Goal: Task Accomplishment & Management: Complete application form

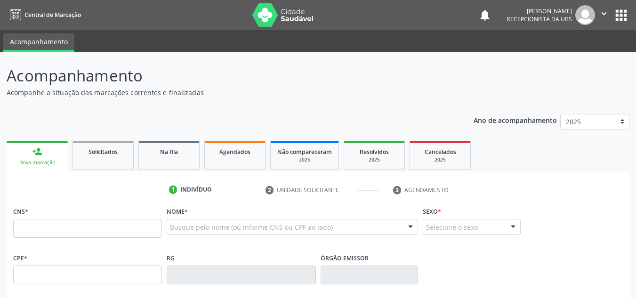
click at [21, 225] on input "text" at bounding box center [87, 228] width 149 height 19
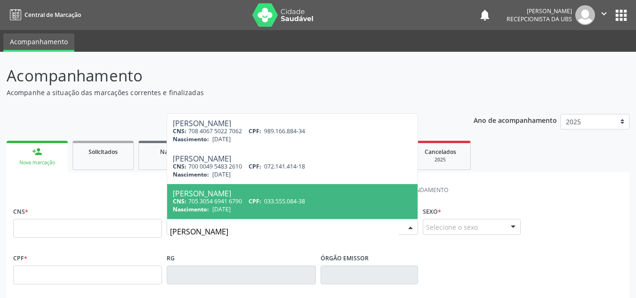
type input "[PERSON_NAME]"
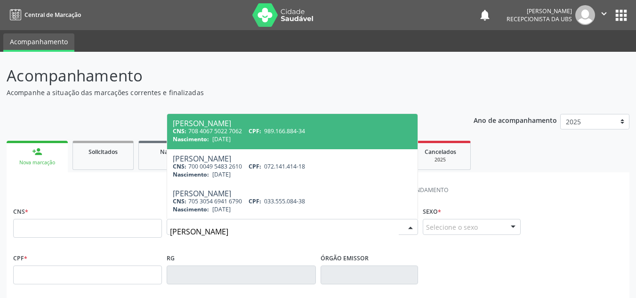
click at [179, 124] on div "[PERSON_NAME]" at bounding box center [292, 124] width 239 height 8
type input "708 4067 5022 7062"
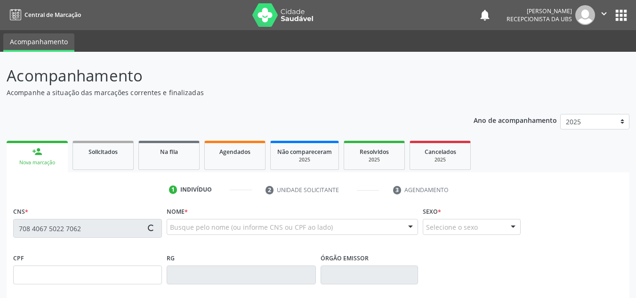
type input "989.166.884-34"
type input "[DATE]"
type input "[PERSON_NAME]"
type input "[PHONE_NUMBER]"
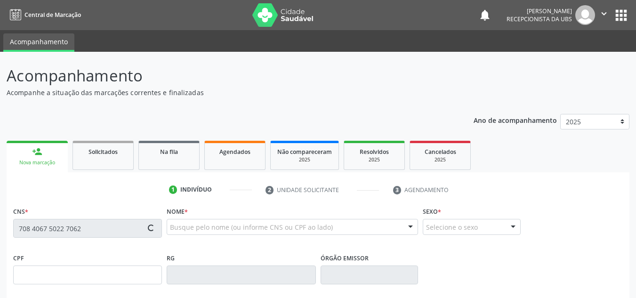
type input "211"
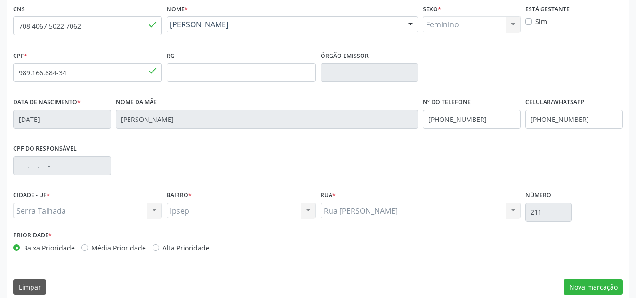
scroll to position [212, 0]
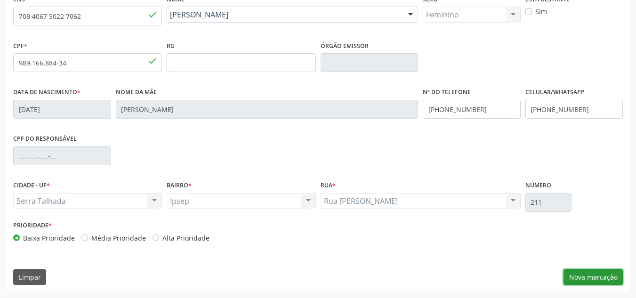
click at [582, 275] on button "Nova marcação" at bounding box center [593, 277] width 59 height 16
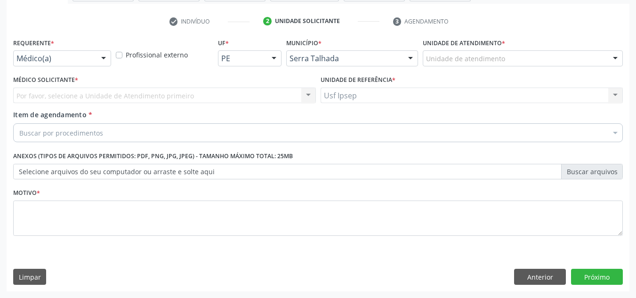
scroll to position [169, 0]
click at [106, 62] on div at bounding box center [104, 59] width 14 height 16
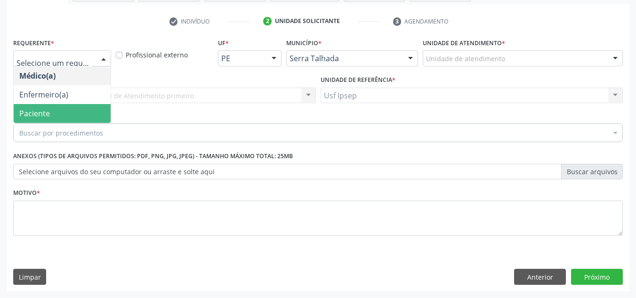
click at [75, 113] on span "Paciente" at bounding box center [62, 113] width 97 height 19
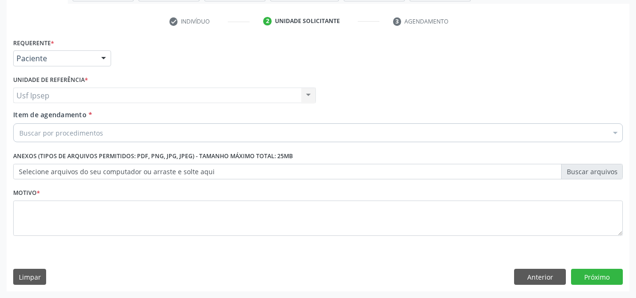
click at [28, 112] on span "Item de agendamento" at bounding box center [49, 114] width 73 height 9
click at [19, 123] on input "Item de agendamento *" at bounding box center [19, 132] width 0 height 19
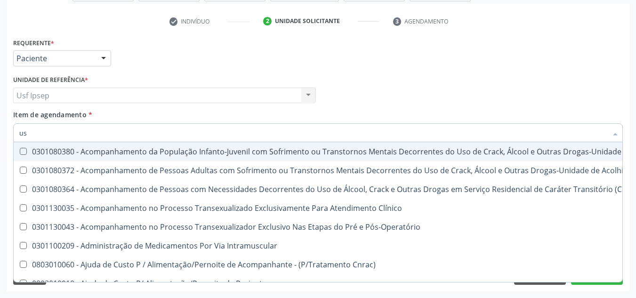
type input "usg"
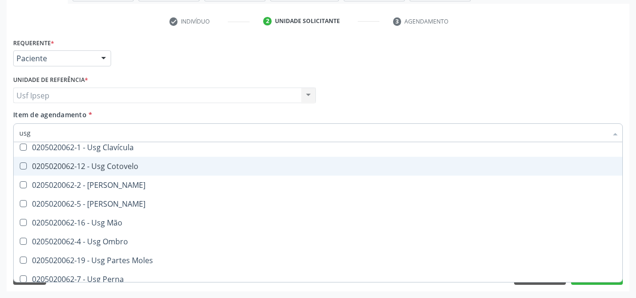
scroll to position [94, 0]
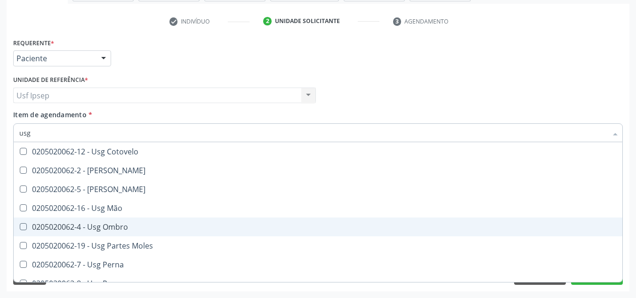
click at [24, 228] on Ombro at bounding box center [23, 226] width 7 height 7
click at [20, 228] on Ombro "checkbox" at bounding box center [17, 227] width 6 height 6
checkbox Ombro "true"
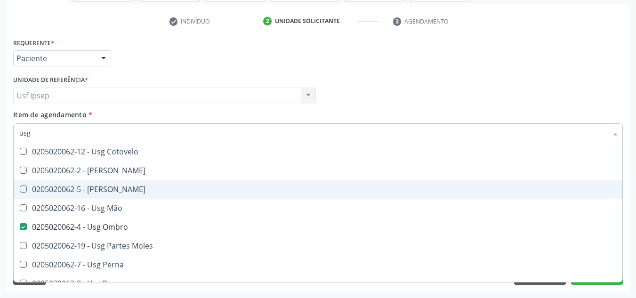
click at [20, 187] on Joelho at bounding box center [23, 189] width 7 height 7
click at [20, 187] on Joelho "checkbox" at bounding box center [17, 189] width 6 height 6
checkbox Joelho "true"
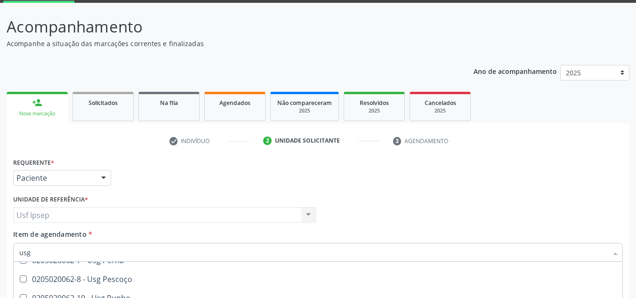
scroll to position [169, 0]
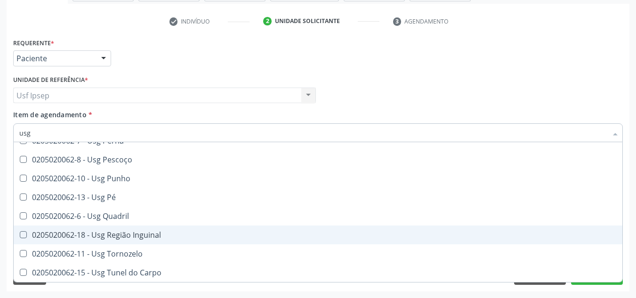
click at [609, 70] on div "Requerente * Paciente Médico(a) Enfermeiro(a) Paciente Nenhum resultado encontr…" at bounding box center [318, 54] width 614 height 37
checkbox Braço "true"
checkbox Calcanhar "true"
checkbox Joelho "false"
checkbox Ombro "false"
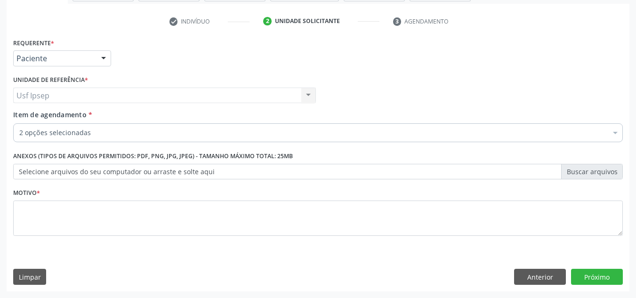
scroll to position [0, 0]
click at [598, 279] on button "Próximo" at bounding box center [597, 277] width 52 height 16
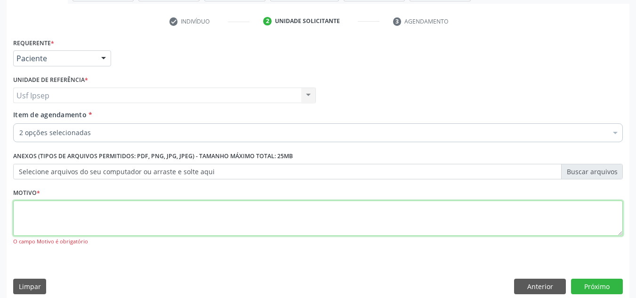
click at [31, 212] on textarea at bounding box center [318, 219] width 610 height 36
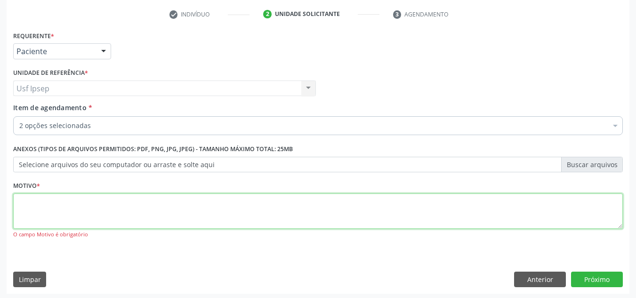
scroll to position [178, 0]
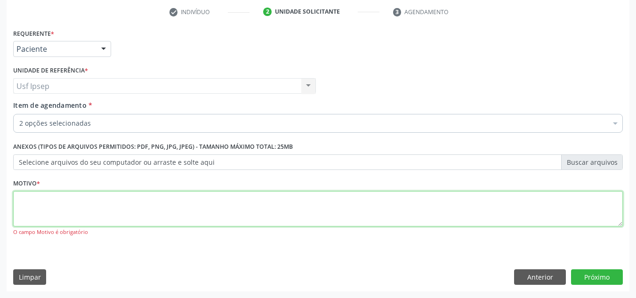
click at [38, 210] on textarea at bounding box center [318, 209] width 610 height 36
type textarea "1"
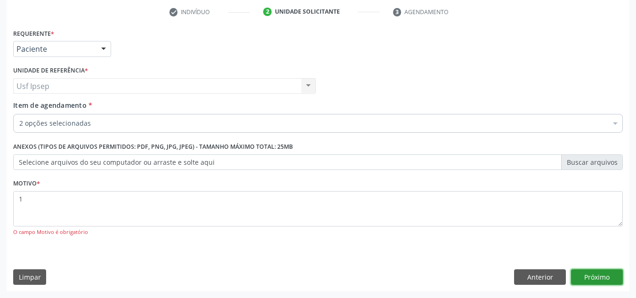
click at [601, 280] on button "Próximo" at bounding box center [597, 277] width 52 height 16
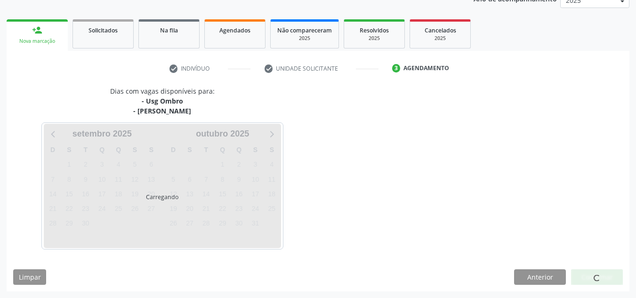
scroll to position [121, 0]
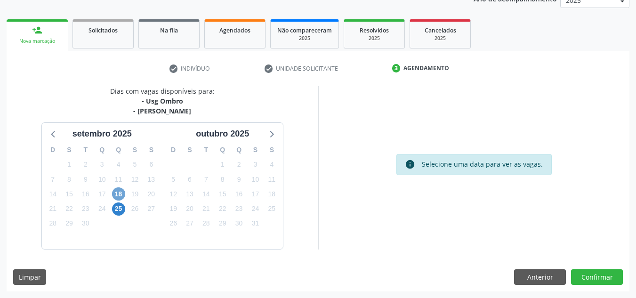
click at [119, 197] on span "18" at bounding box center [118, 193] width 13 height 13
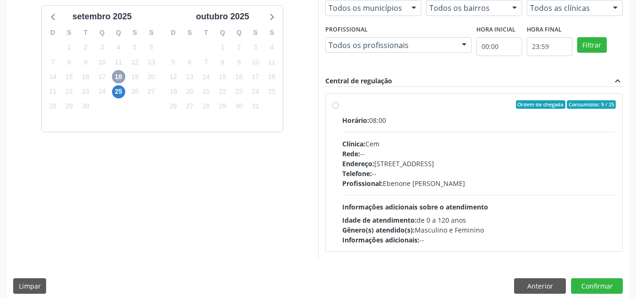
scroll to position [248, 0]
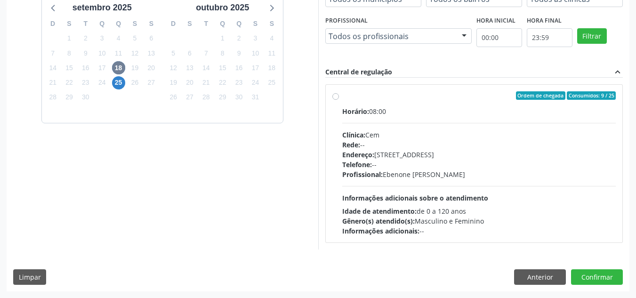
click at [342, 98] on label "Ordem de chegada Consumidos: 9 / 25 Horário: 08:00 Clínica: Cem Rede: -- Endere…" at bounding box center [479, 163] width 274 height 145
click at [338, 98] on input "Ordem de chegada Consumidos: 9 / 25 Horário: 08:00 Clínica: Cem Rede: -- Endere…" at bounding box center [335, 95] width 7 height 8
radio input "true"
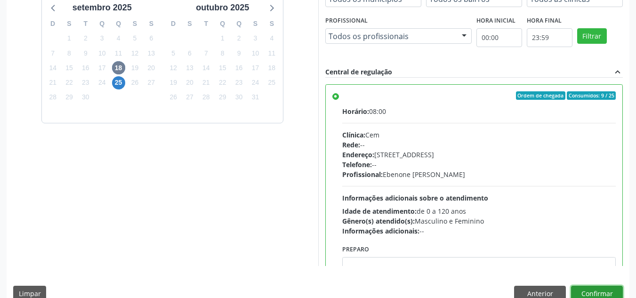
click at [590, 296] on button "Confirmar" at bounding box center [597, 294] width 52 height 16
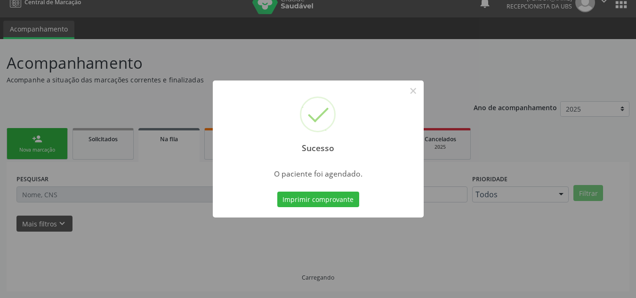
scroll to position [13, 0]
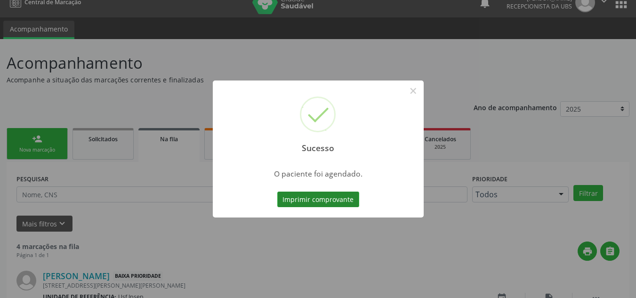
click at [290, 197] on button "Imprimir comprovante" at bounding box center [318, 200] width 82 height 16
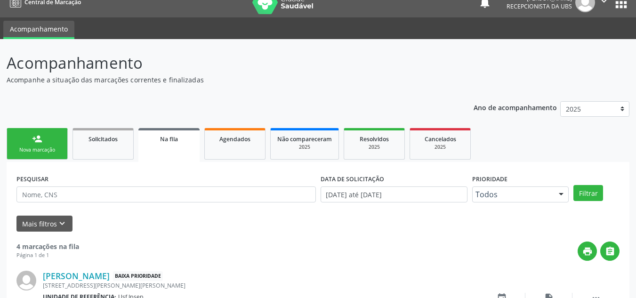
click at [35, 152] on div "Nova marcação" at bounding box center [37, 149] width 47 height 7
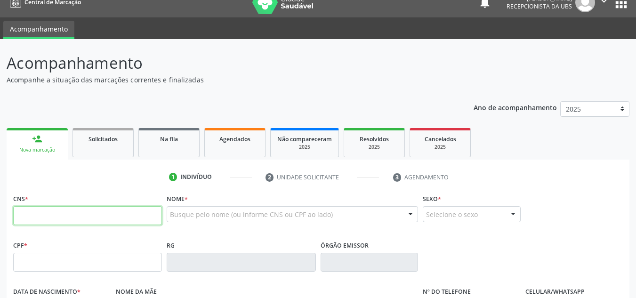
click at [24, 216] on input "text" at bounding box center [87, 215] width 149 height 19
click at [19, 212] on input "text" at bounding box center [87, 215] width 149 height 19
click at [15, 213] on input "text" at bounding box center [87, 215] width 149 height 19
click at [78, 219] on input "705 4747 4085 498" at bounding box center [87, 215] width 149 height 19
type input "7"
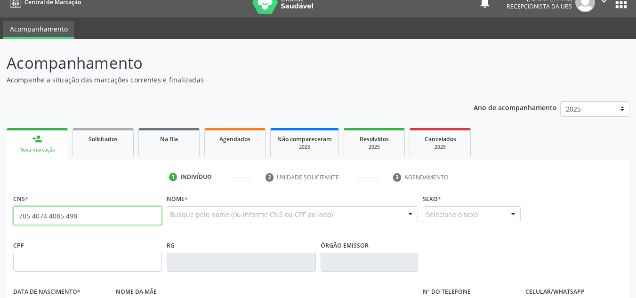
click at [46, 216] on input "705 4074 4085 498" at bounding box center [87, 215] width 149 height 19
type input "705 4074 7408 5498"
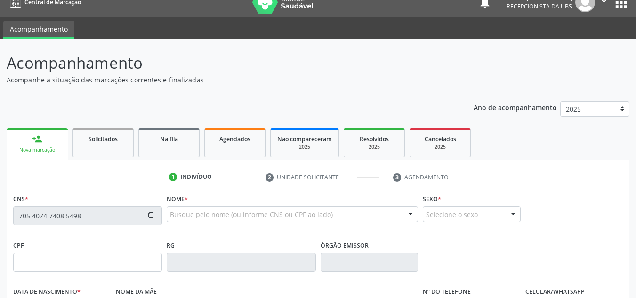
type input "028.805.064-92"
type input "[DATE]"
type input "Neuza [PERSON_NAME]"
type input "[PHONE_NUMBER]"
type input "2437"
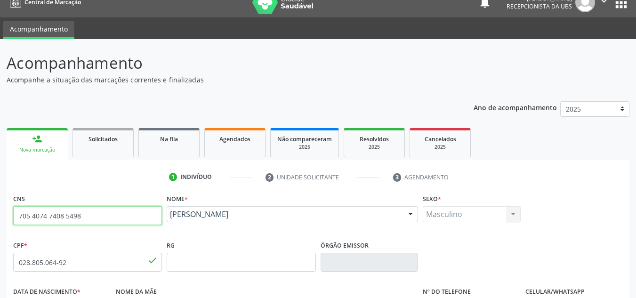
click at [82, 213] on input "705 4074 7408 5498" at bounding box center [87, 215] width 149 height 19
type input "7"
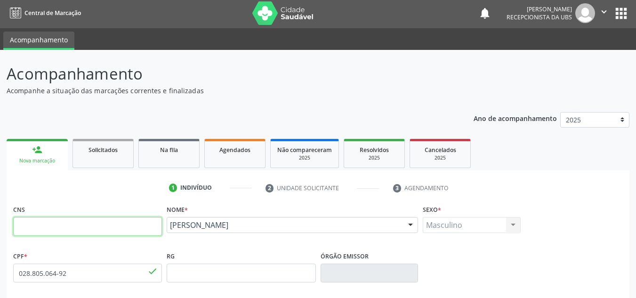
scroll to position [0, 0]
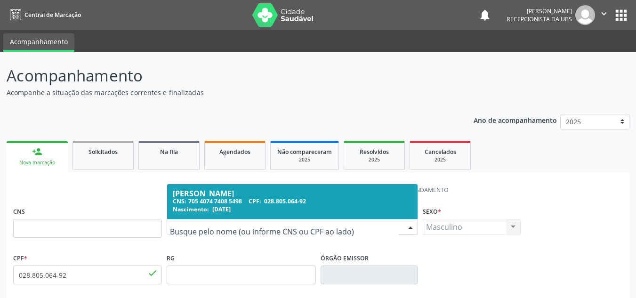
type input "l"
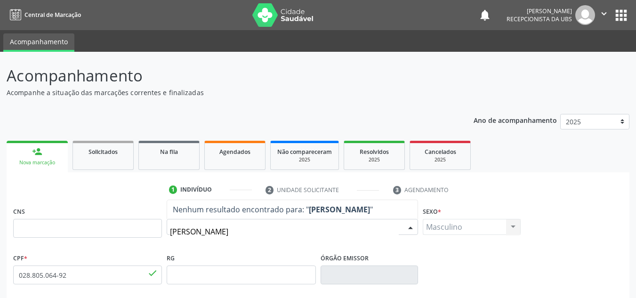
click at [270, 232] on input "[PERSON_NAME]" at bounding box center [284, 231] width 229 height 19
type input "e"
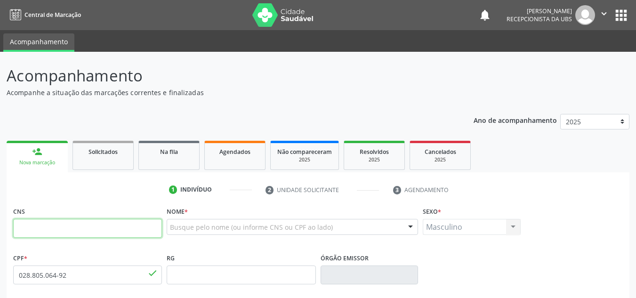
click at [15, 226] on input "text" at bounding box center [87, 228] width 149 height 19
type input "707 4010 6780 7770"
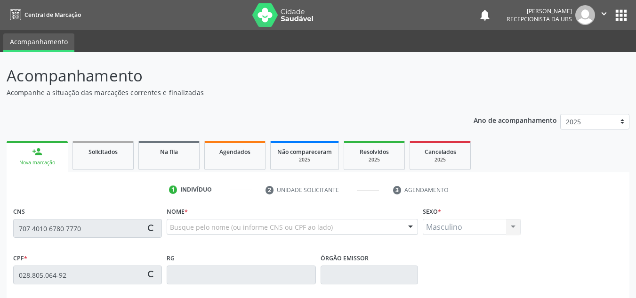
type input "040.419.195-92"
type input "0[DATE]"
type input "[PERSON_NAME]"
type input "[PHONE_NUMBER]"
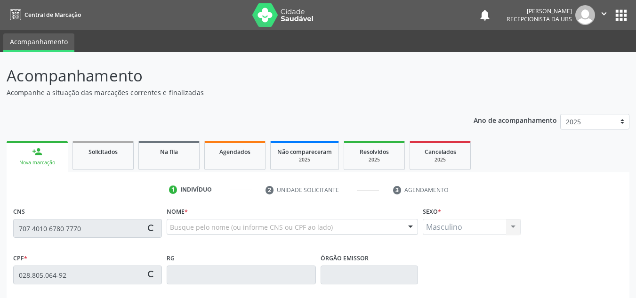
type input "091.099.605-97"
type input "1193"
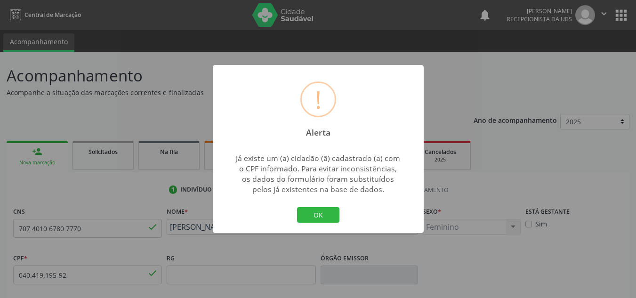
click at [506, 61] on div "! Alerta × Já existe um (a) cidadão (ã) cadastrado (a) com o CPF informado. Par…" at bounding box center [318, 149] width 636 height 298
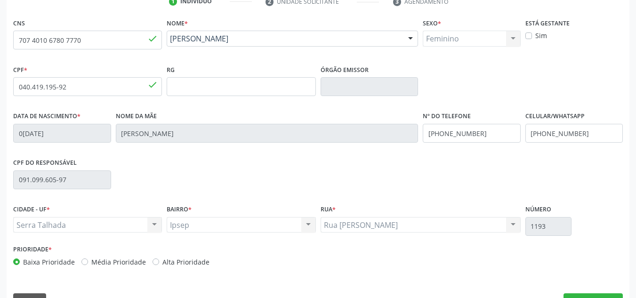
scroll to position [212, 0]
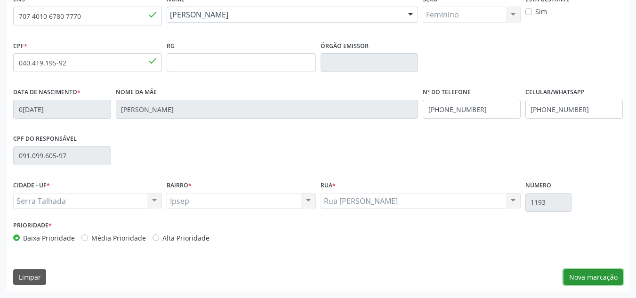
click at [582, 278] on button "Nova marcação" at bounding box center [593, 277] width 59 height 16
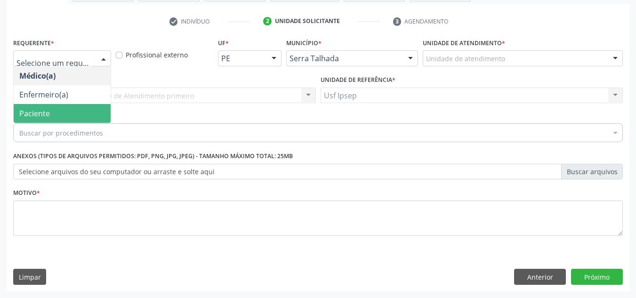
click at [48, 113] on span "Paciente" at bounding box center [34, 113] width 31 height 10
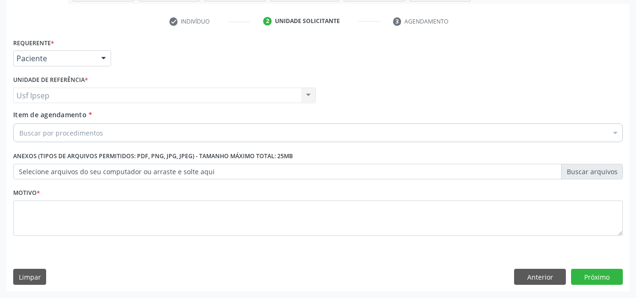
click at [26, 112] on span "Item de agendamento" at bounding box center [49, 114] width 73 height 9
click at [19, 123] on input "Item de agendamento *" at bounding box center [19, 132] width 0 height 19
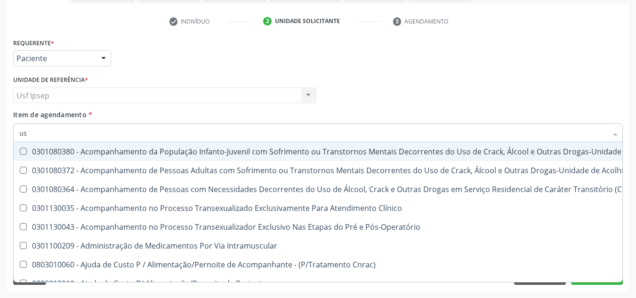
type input "usg"
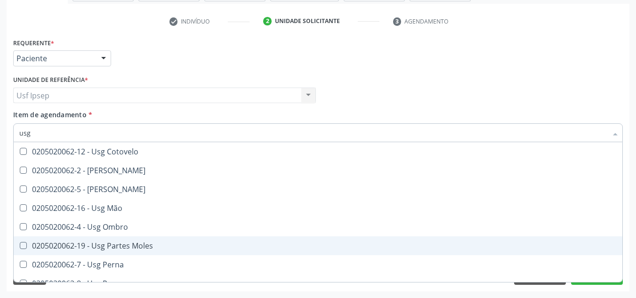
scroll to position [141, 0]
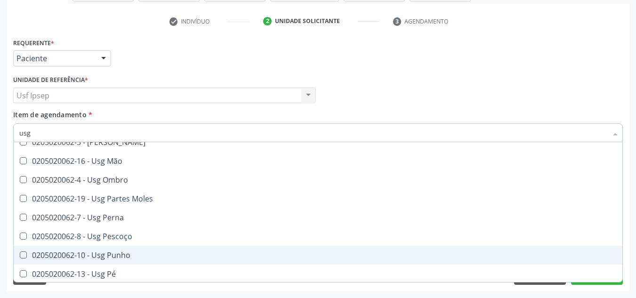
click at [22, 253] on Punho at bounding box center [23, 254] width 7 height 7
click at [20, 253] on Punho "checkbox" at bounding box center [17, 255] width 6 height 6
checkbox Punho "true"
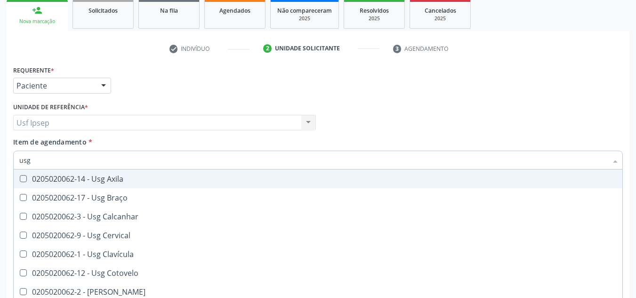
click at [567, 103] on div "Médico Solicitante Por favor, selecione a Unidade de Atendimento primeiro Nenhu…" at bounding box center [318, 118] width 614 height 37
checkbox Braço "true"
checkbox Punho "false"
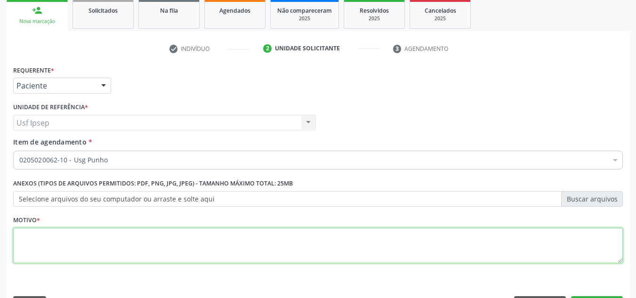
click at [18, 252] on textarea at bounding box center [318, 246] width 610 height 36
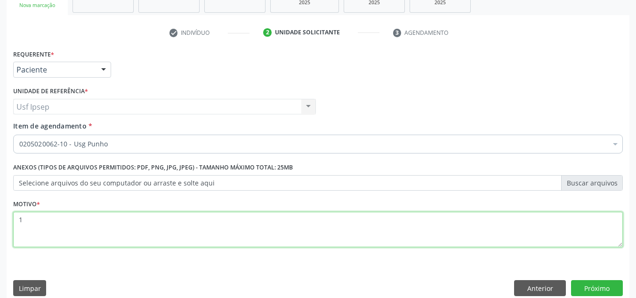
scroll to position [169, 0]
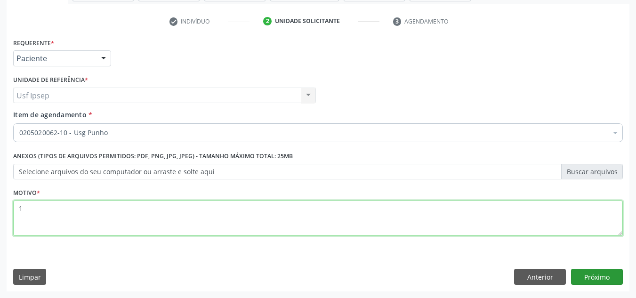
type textarea "1"
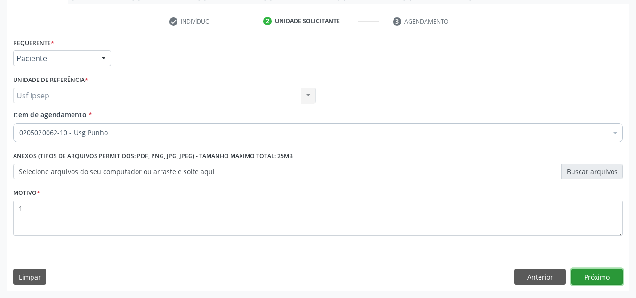
click at [601, 275] on button "Próximo" at bounding box center [597, 277] width 52 height 16
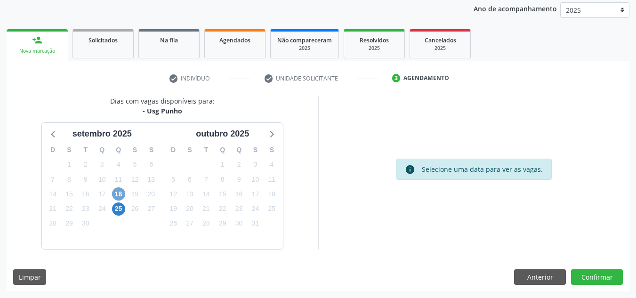
click at [124, 196] on span "18" at bounding box center [118, 193] width 13 height 13
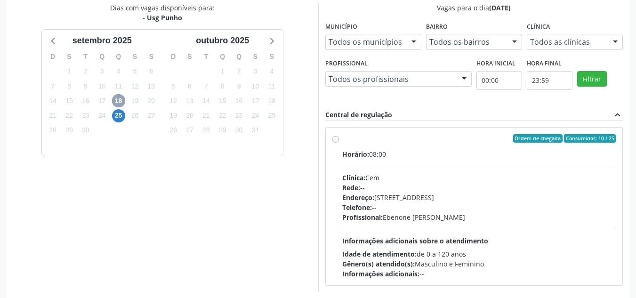
scroll to position [206, 0]
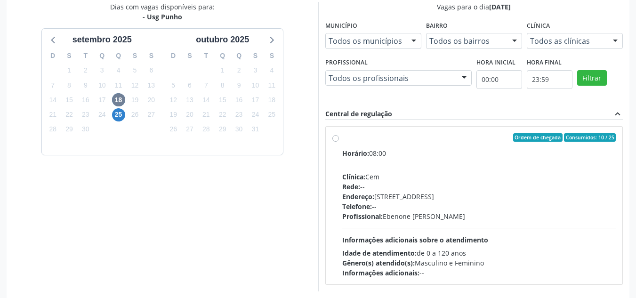
click at [342, 140] on label "Ordem de chegada Consumidos: 10 / 25 Horário: 08:00 Clínica: Cem Rede: -- Ender…" at bounding box center [479, 205] width 274 height 145
click at [336, 140] on input "Ordem de chegada Consumidos: 10 / 25 Horário: 08:00 Clínica: Cem Rede: -- Ender…" at bounding box center [335, 137] width 7 height 8
radio input "true"
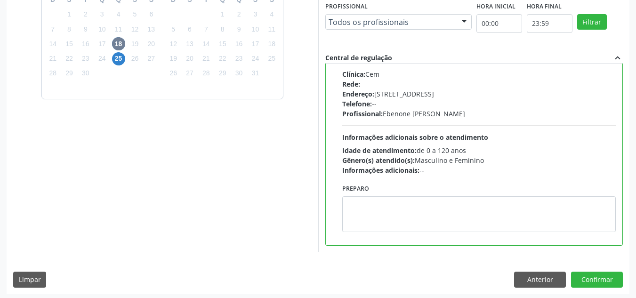
scroll to position [265, 0]
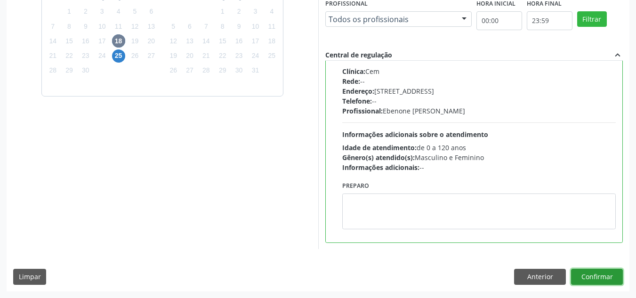
click at [590, 276] on button "Confirmar" at bounding box center [597, 277] width 52 height 16
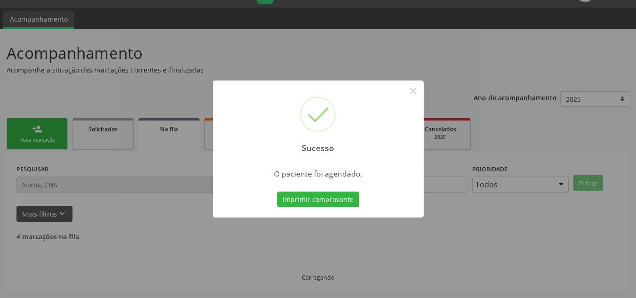
scroll to position [13, 0]
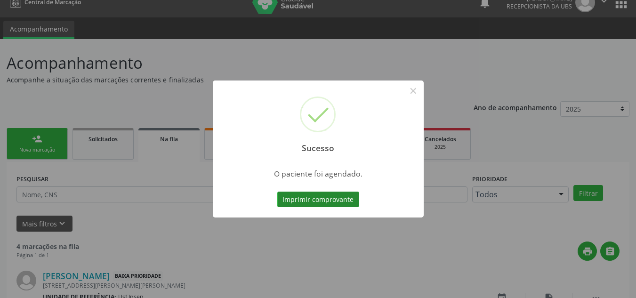
click at [298, 195] on button "Imprimir comprovante" at bounding box center [318, 200] width 82 height 16
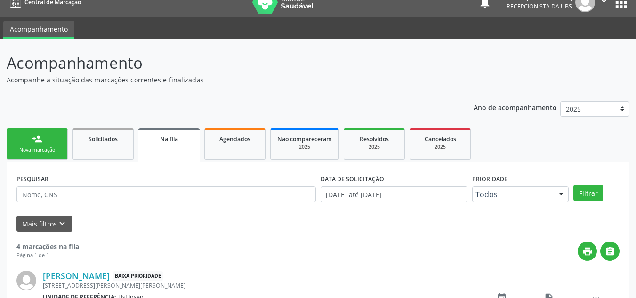
click at [27, 149] on div "Nova marcação" at bounding box center [37, 149] width 47 height 7
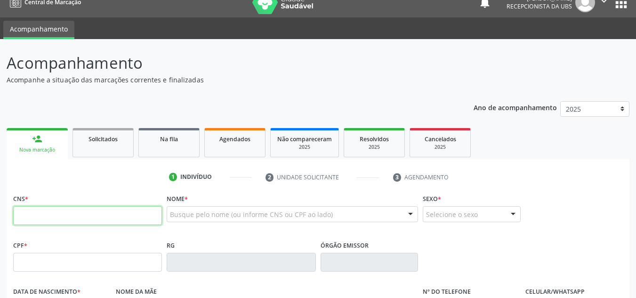
click at [17, 214] on input "text" at bounding box center [87, 215] width 149 height 19
type input "2"
type input "702 0023 9951 0489"
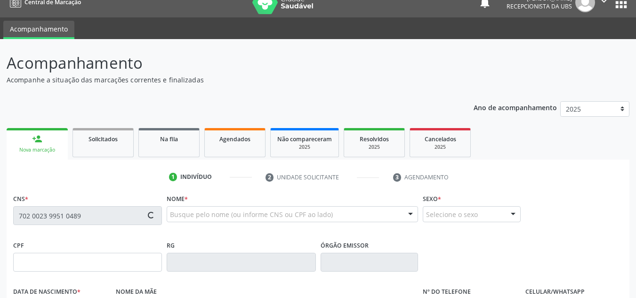
type input "060.640.104-01"
type input "1[DATE]"
type input "[PERSON_NAME]"
type input "[PHONE_NUMBER]"
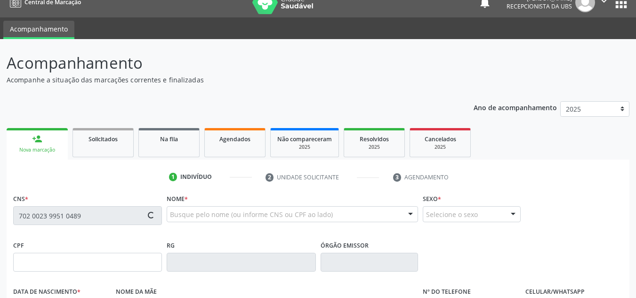
type input "2415"
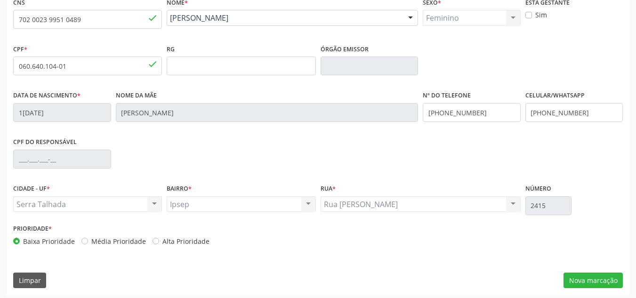
scroll to position [212, 0]
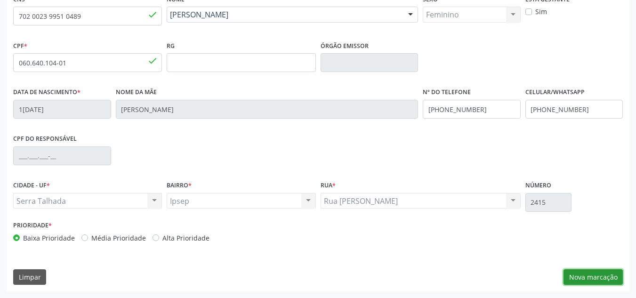
click at [578, 277] on button "Nova marcação" at bounding box center [593, 277] width 59 height 16
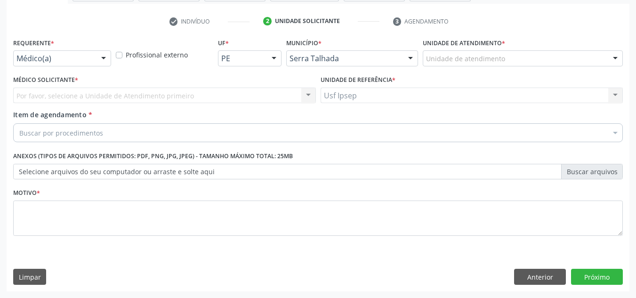
scroll to position [169, 0]
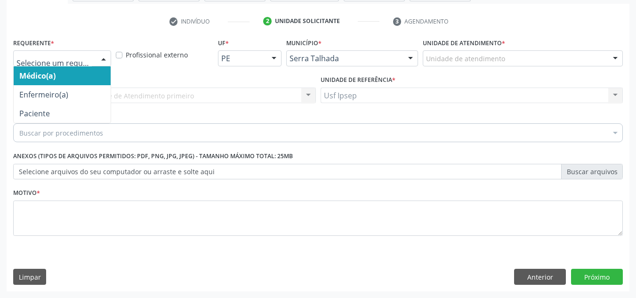
click at [101, 59] on div at bounding box center [104, 59] width 14 height 16
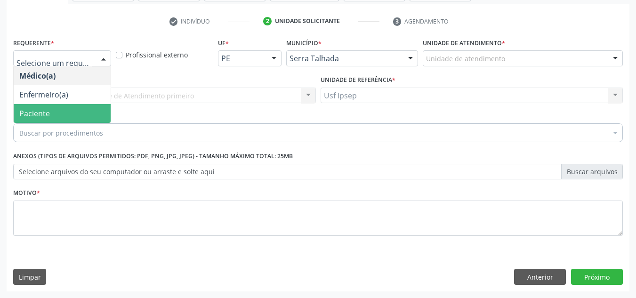
click at [40, 116] on span "Paciente" at bounding box center [34, 113] width 31 height 10
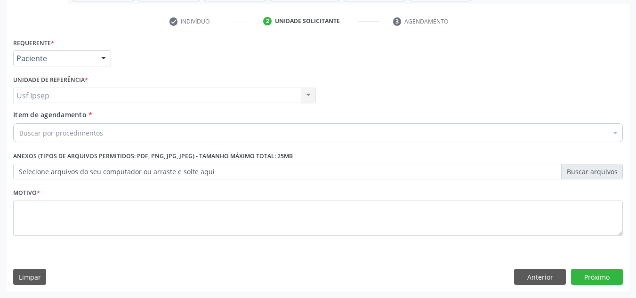
click at [27, 120] on label "Item de agendamento *" at bounding box center [52, 115] width 79 height 10
click at [19, 123] on input "Item de agendamento *" at bounding box center [19, 132] width 0 height 19
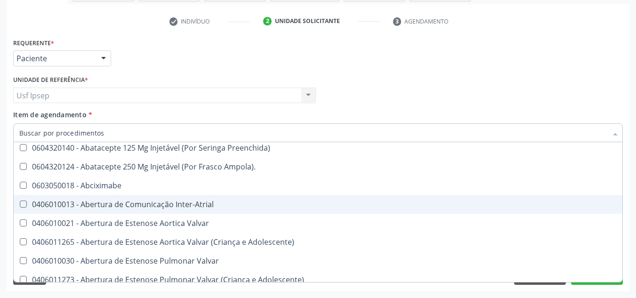
scroll to position [0, 0]
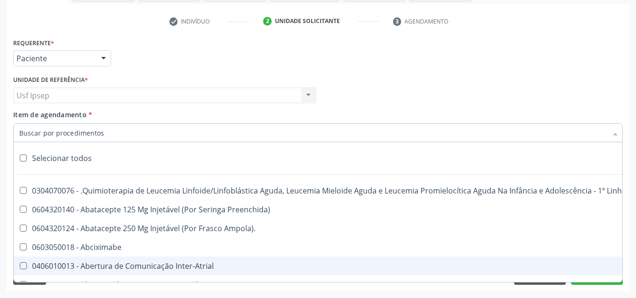
click at [21, 117] on span "Item de agendamento" at bounding box center [49, 114] width 73 height 9
click at [21, 123] on input "Item de agendamento *" at bounding box center [313, 132] width 588 height 19
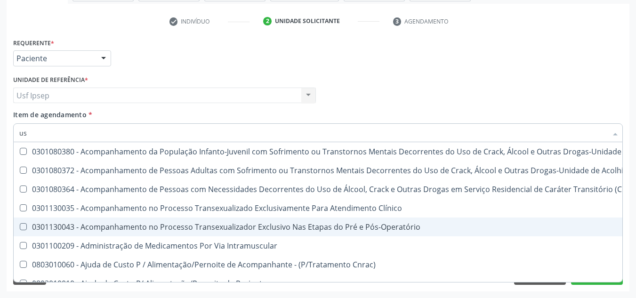
type input "usg"
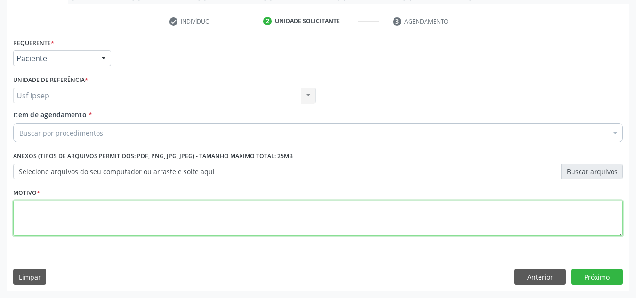
click at [27, 221] on textarea at bounding box center [318, 219] width 610 height 36
type textarea "1"
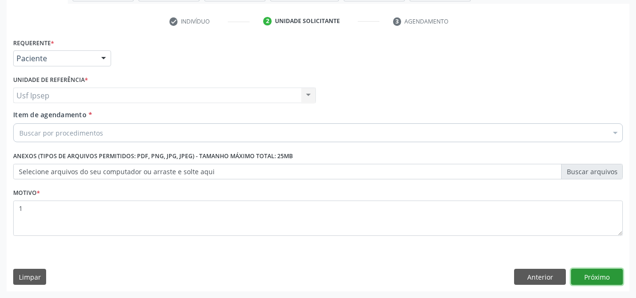
click at [587, 275] on button "Próximo" at bounding box center [597, 277] width 52 height 16
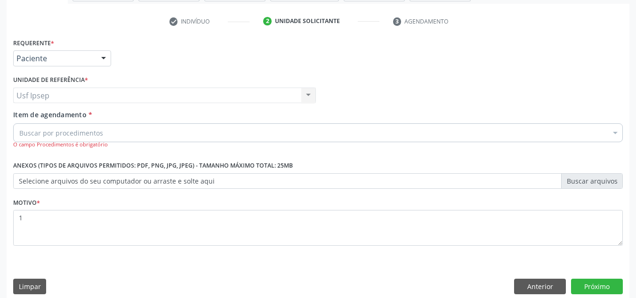
click at [20, 115] on span "Item de agendamento" at bounding box center [49, 114] width 73 height 9
click at [19, 123] on input "Item de agendamento *" at bounding box center [19, 132] width 0 height 19
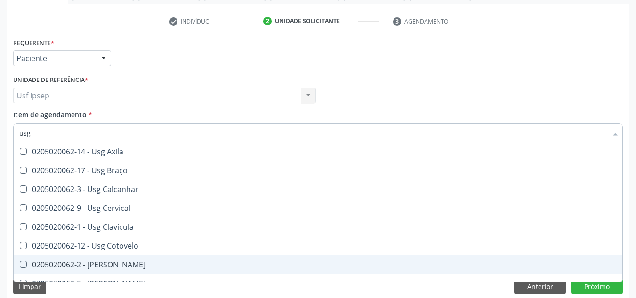
scroll to position [47, 0]
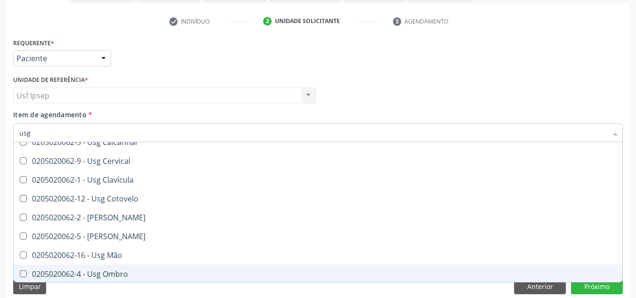
type input "usg"
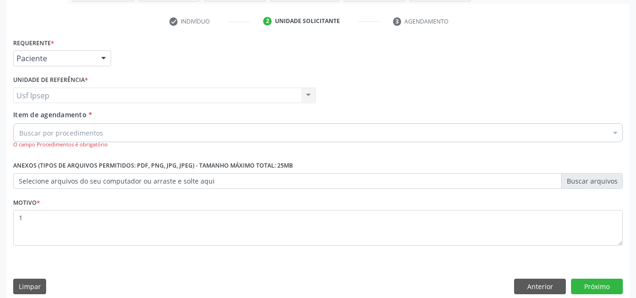
scroll to position [0, 0]
click at [166, 57] on div "Requerente * Paciente Médico(a) Enfermeiro(a) Paciente Nenhum resultado encontr…" at bounding box center [318, 54] width 614 height 37
click at [32, 111] on span "Item de agendamento" at bounding box center [49, 114] width 73 height 9
click at [19, 123] on input "Item de agendamento *" at bounding box center [19, 132] width 0 height 19
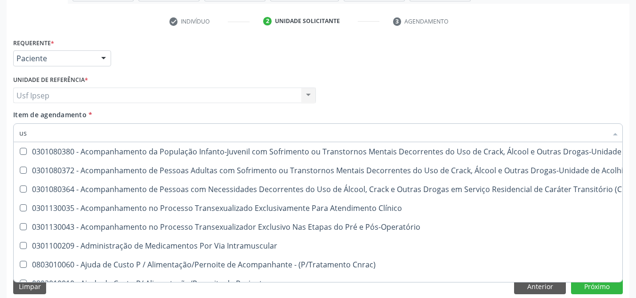
type input "usg"
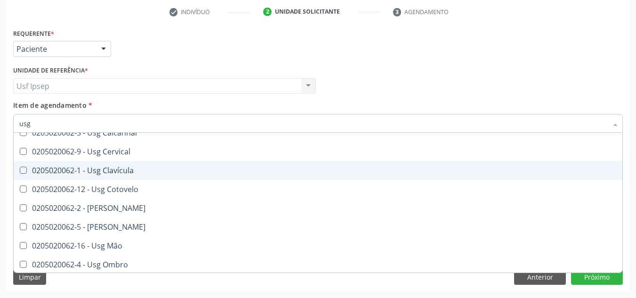
scroll to position [94, 0]
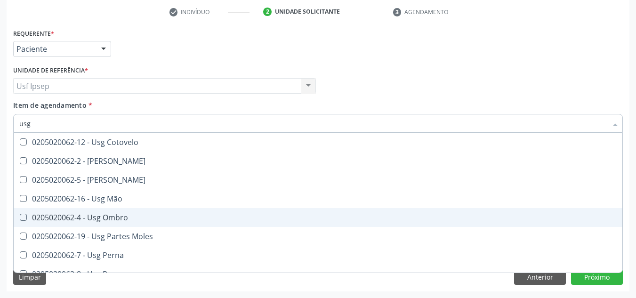
click at [24, 218] on Ombro at bounding box center [23, 217] width 7 height 7
click at [20, 218] on Ombro "checkbox" at bounding box center [17, 217] width 6 height 6
checkbox Ombro "true"
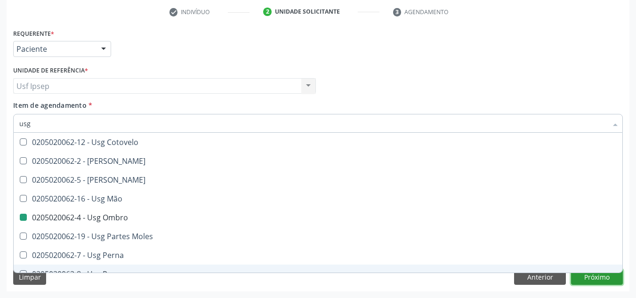
click at [605, 280] on button "Próximo" at bounding box center [597, 277] width 52 height 16
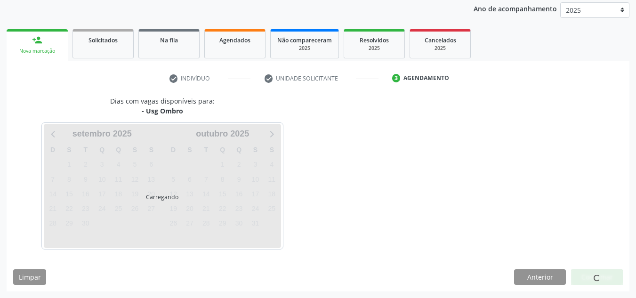
scroll to position [139, 0]
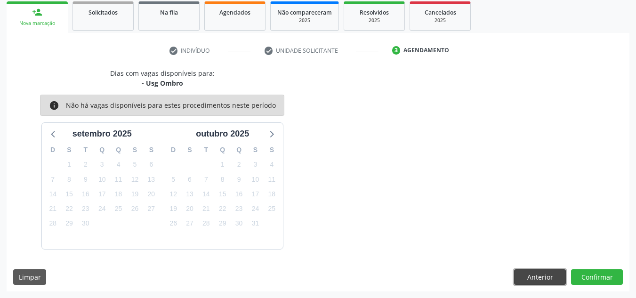
click at [518, 280] on button "Anterior" at bounding box center [540, 277] width 52 height 16
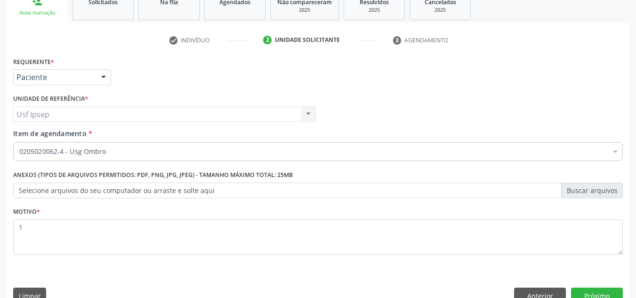
scroll to position [169, 0]
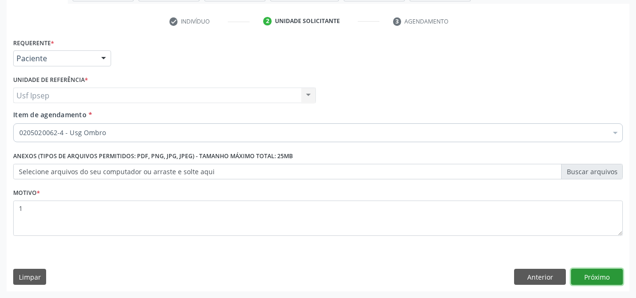
click at [593, 279] on button "Próximo" at bounding box center [597, 277] width 52 height 16
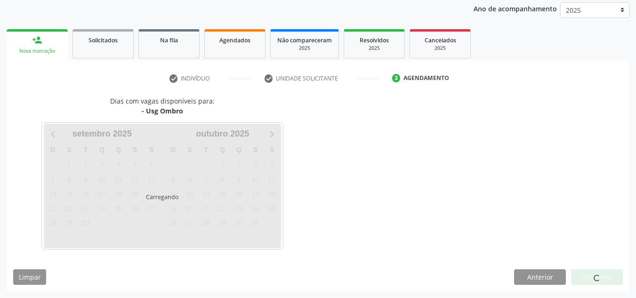
scroll to position [139, 0]
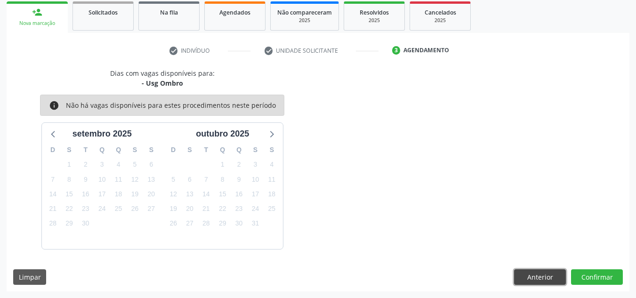
click at [548, 279] on button "Anterior" at bounding box center [540, 277] width 52 height 16
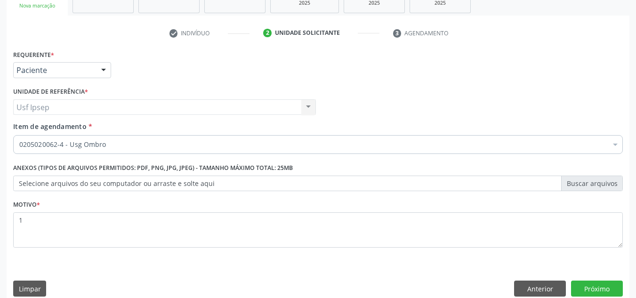
scroll to position [169, 0]
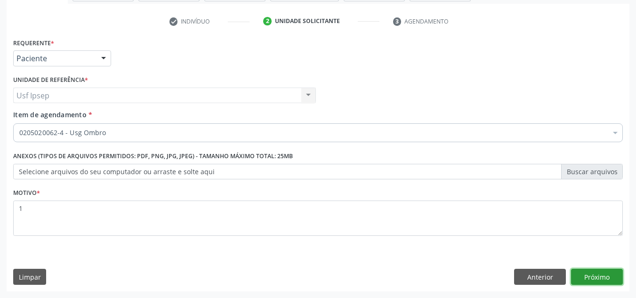
click at [582, 277] on button "Próximo" at bounding box center [597, 277] width 52 height 16
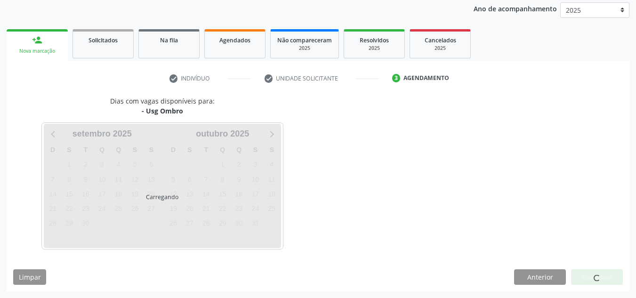
scroll to position [139, 0]
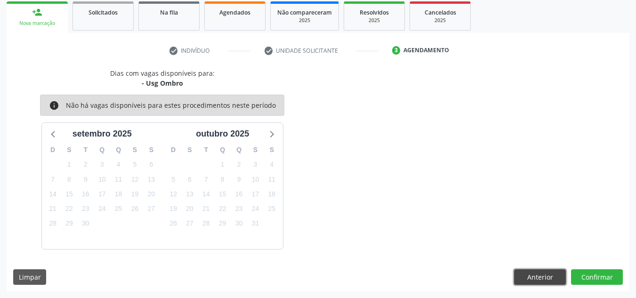
click at [547, 275] on button "Anterior" at bounding box center [540, 277] width 52 height 16
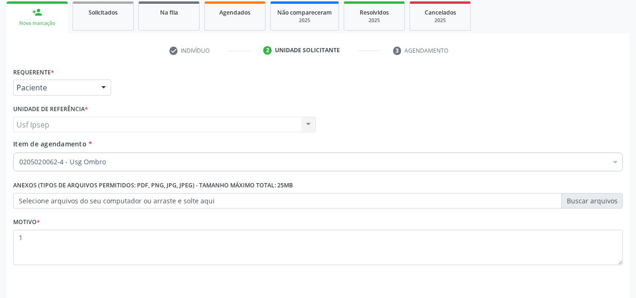
click at [547, 275] on div "Motivo * 1" at bounding box center [318, 246] width 614 height 63
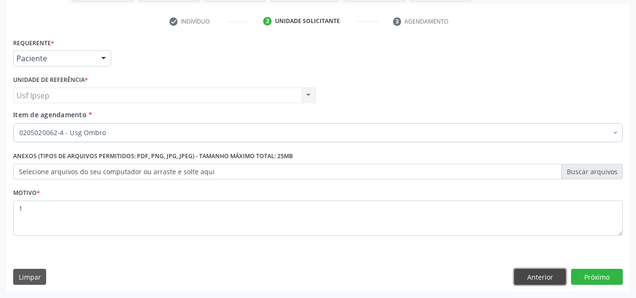
click at [544, 279] on button "Anterior" at bounding box center [540, 277] width 52 height 16
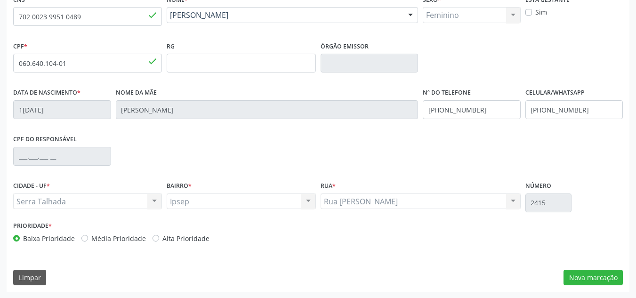
scroll to position [212, 0]
click at [603, 279] on button "Nova marcação" at bounding box center [593, 277] width 59 height 16
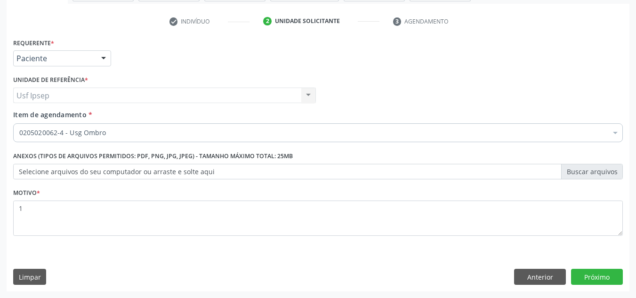
scroll to position [169, 0]
click at [585, 275] on button "Próximo" at bounding box center [597, 277] width 52 height 16
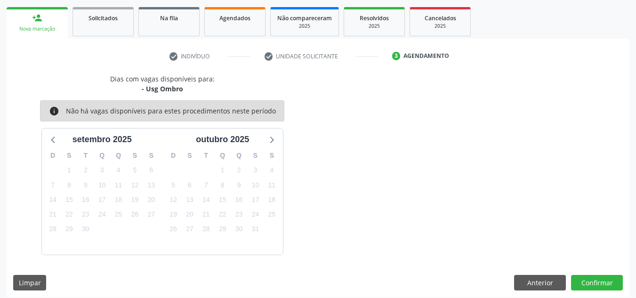
scroll to position [0, 0]
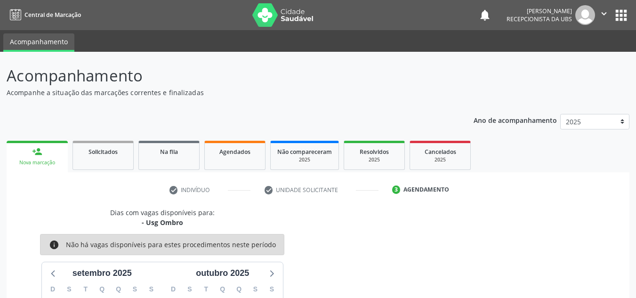
click at [22, 161] on div "Nova marcação" at bounding box center [37, 162] width 48 height 7
click at [297, 57] on div "Acompanhamento Acompanhe a situação das marcações correntes e finalizadas Relat…" at bounding box center [318, 245] width 636 height 386
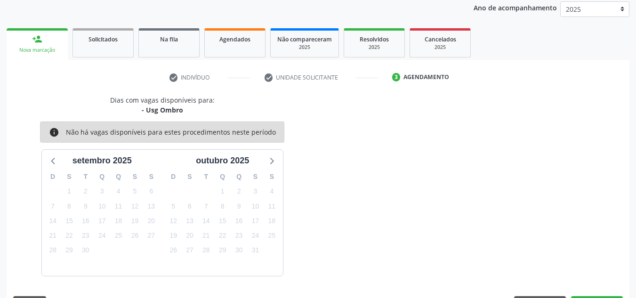
scroll to position [139, 0]
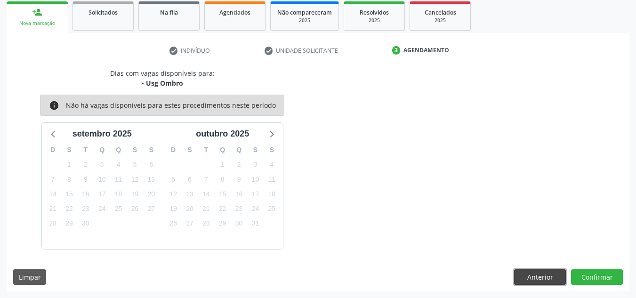
click at [549, 278] on button "Anterior" at bounding box center [540, 277] width 52 height 16
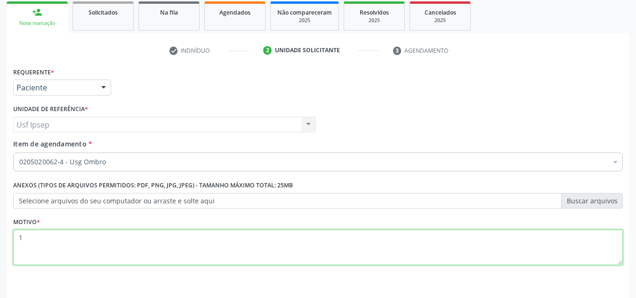
click at [24, 237] on textarea "1" at bounding box center [318, 248] width 610 height 36
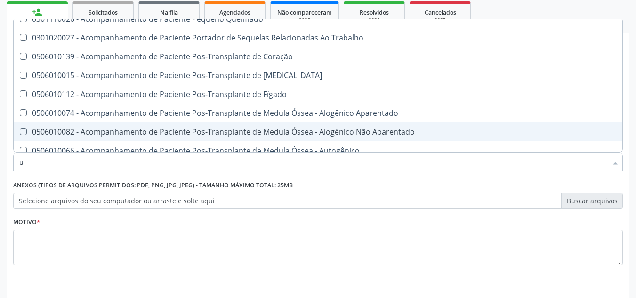
scroll to position [681, 0]
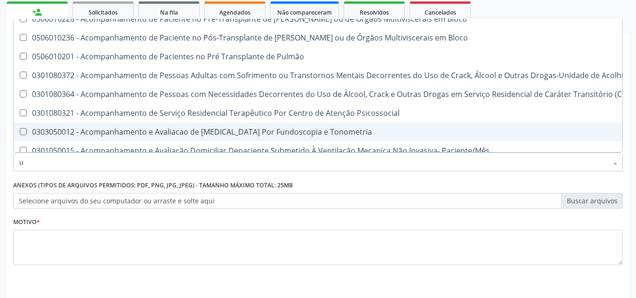
type input "us"
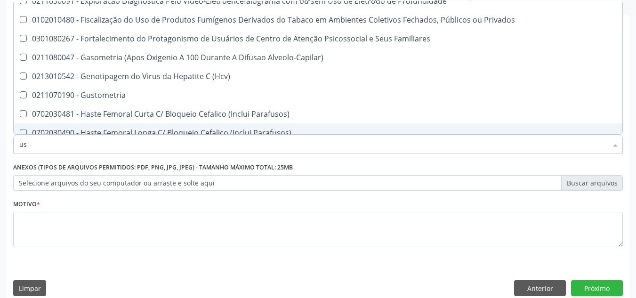
scroll to position [169, 0]
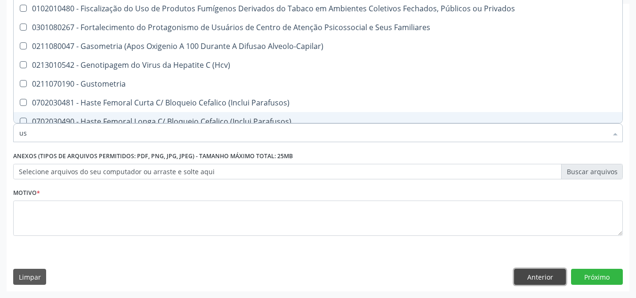
click at [555, 273] on button "Anterior" at bounding box center [540, 277] width 52 height 16
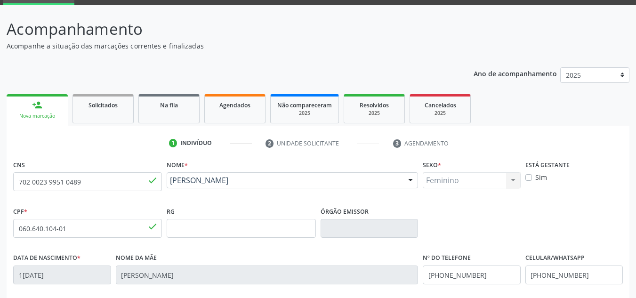
scroll to position [0, 0]
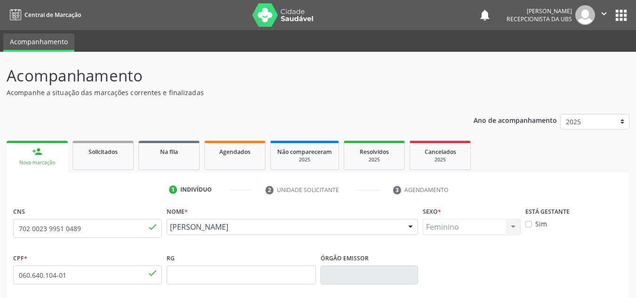
click at [44, 152] on link "person_add Nova marcação" at bounding box center [37, 157] width 61 height 32
click at [143, 231] on input "702 0023 9951 0489" at bounding box center [87, 228] width 149 height 19
type input "7"
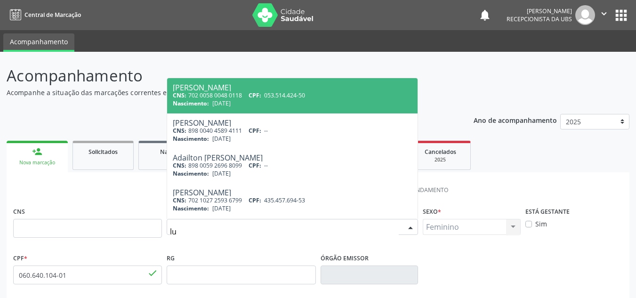
type input "l"
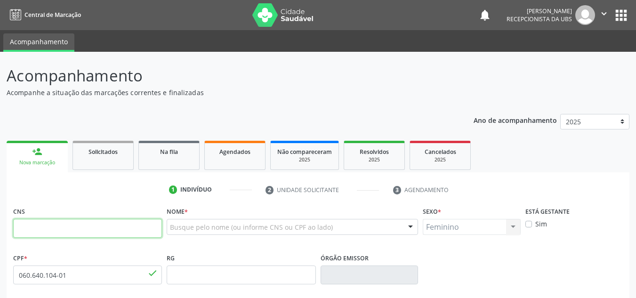
click at [123, 220] on input "text" at bounding box center [87, 228] width 149 height 19
type input "708 7091 7164 8791"
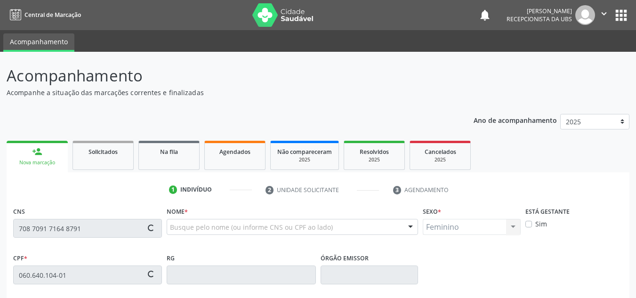
type input "012.791.624-57"
type input "[DATE]"
type input "[PERSON_NAME]"
type input "[PHONE_NUMBER]"
type input "80"
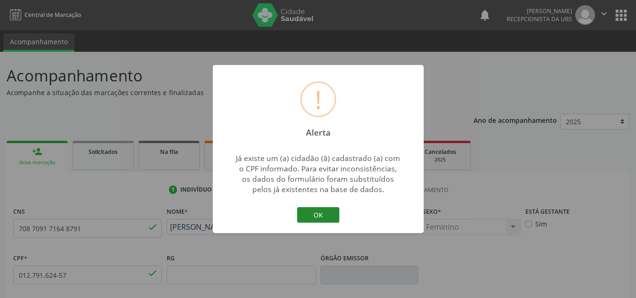
click at [319, 218] on button "OK" at bounding box center [318, 215] width 42 height 16
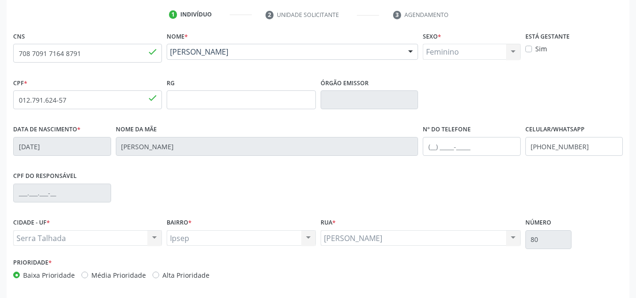
scroll to position [212, 0]
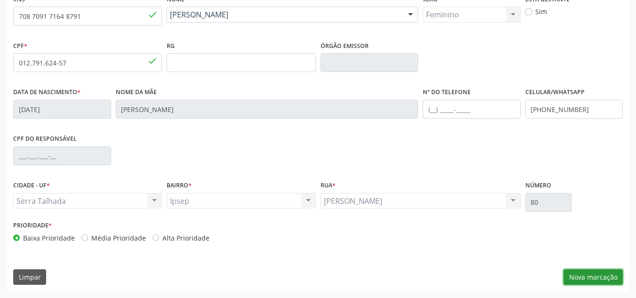
click at [597, 281] on button "Nova marcação" at bounding box center [593, 277] width 59 height 16
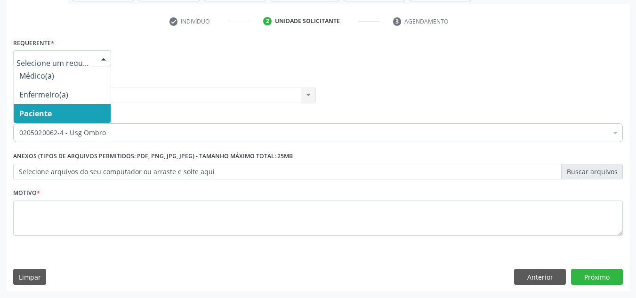
click at [107, 57] on div at bounding box center [104, 59] width 14 height 16
click at [33, 108] on span "Paciente" at bounding box center [35, 113] width 32 height 10
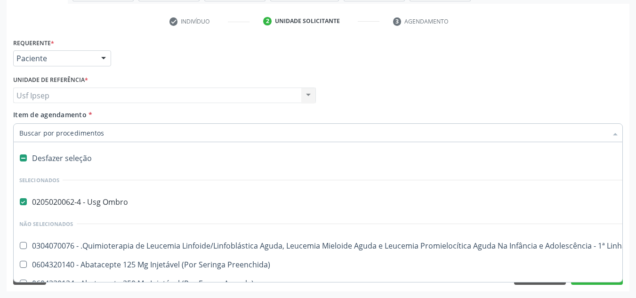
click at [75, 138] on div at bounding box center [318, 132] width 610 height 19
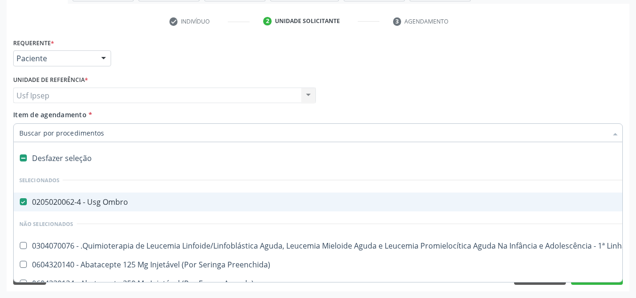
click at [22, 202] on Ombro at bounding box center [23, 201] width 7 height 7
click at [20, 202] on Ombro "checkbox" at bounding box center [17, 202] width 6 height 6
checkbox Ombro "false"
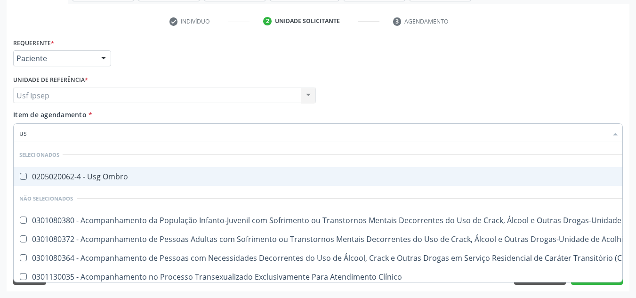
type input "usg"
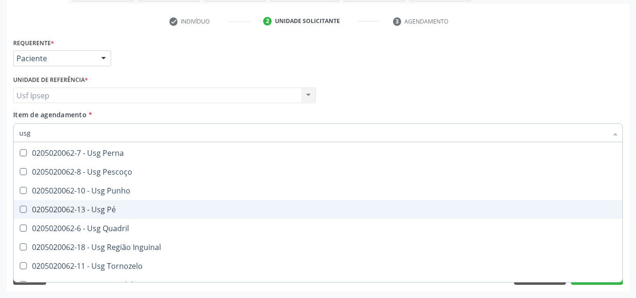
scroll to position [268, 0]
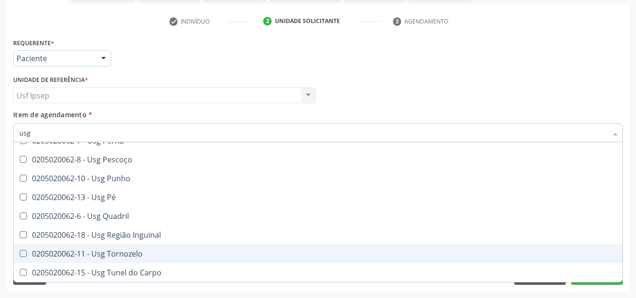
click at [23, 250] on span "0205020062-11 - Usg Tornozelo" at bounding box center [318, 253] width 609 height 19
checkbox Tornozelo "true"
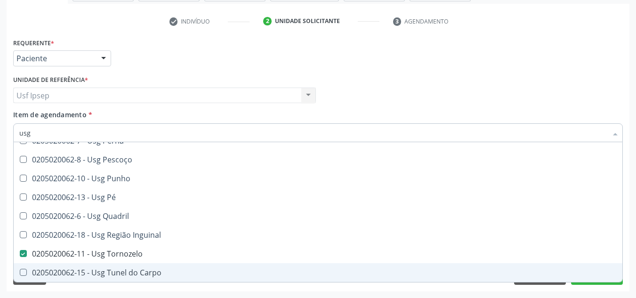
click at [600, 282] on div "Desfazer seleção Selecionados 0205020062-4 - Usg Ombro Não selecionados 0205020…" at bounding box center [318, 212] width 610 height 140
click at [629, 282] on div "Requerente * Paciente Médico(a) Enfermeiro(a) Paciente Nenhum resultado encontr…" at bounding box center [318, 164] width 623 height 256
checkbox Ombro "true"
checkbox Tornozelo "false"
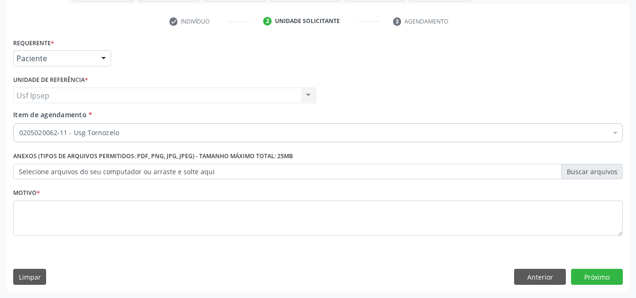
scroll to position [0, 0]
click at [588, 278] on button "Próximo" at bounding box center [597, 277] width 52 height 16
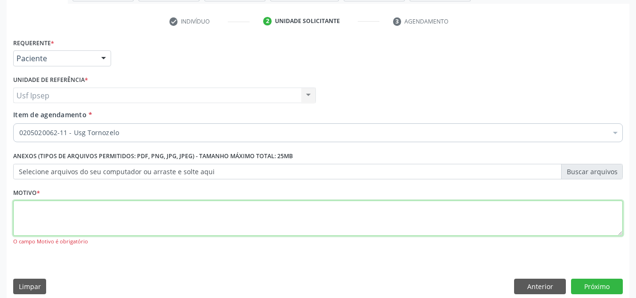
click at [149, 228] on textarea at bounding box center [318, 219] width 610 height 36
type textarea "1"
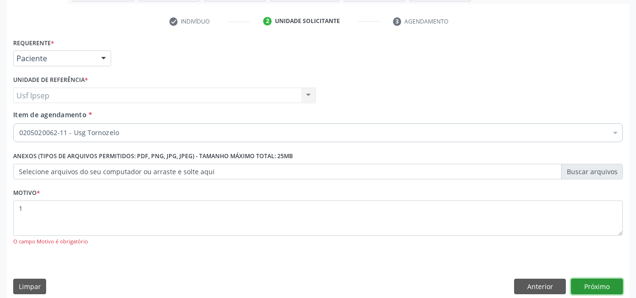
click at [595, 284] on button "Próximo" at bounding box center [597, 287] width 52 height 16
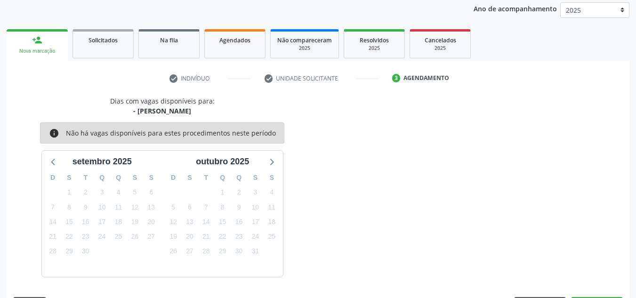
scroll to position [139, 0]
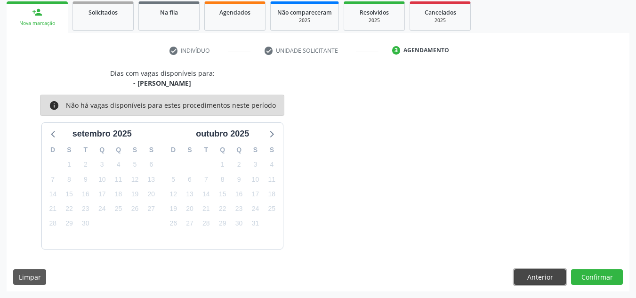
click at [537, 275] on button "Anterior" at bounding box center [540, 277] width 52 height 16
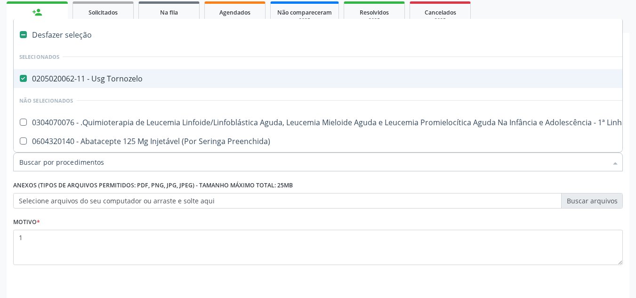
click at [20, 80] on Tornozelo at bounding box center [23, 78] width 7 height 7
click at [20, 80] on Tornozelo "checkbox" at bounding box center [17, 78] width 6 height 6
checkbox Tornozelo "false"
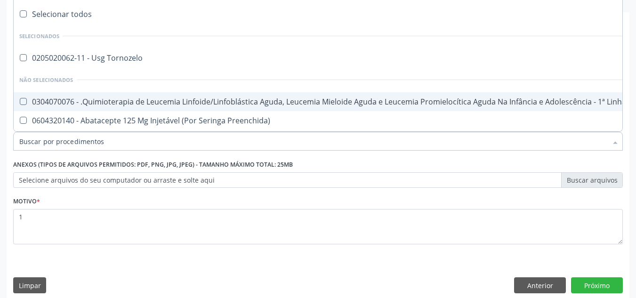
scroll to position [169, 0]
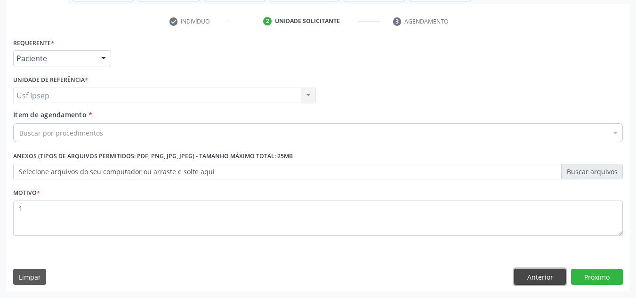
click at [520, 278] on button "Anterior" at bounding box center [540, 277] width 52 height 16
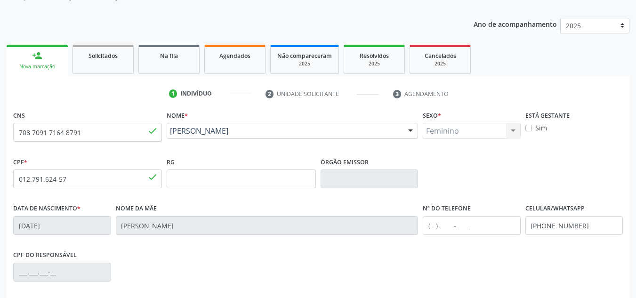
scroll to position [27, 0]
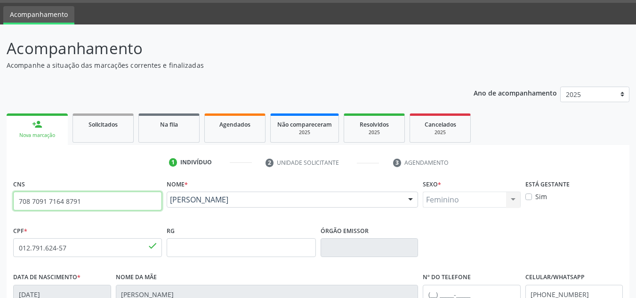
click at [78, 201] on input "708 7091 7164 8791" at bounding box center [87, 201] width 149 height 19
type input "7"
click at [20, 201] on input "text" at bounding box center [87, 201] width 149 height 19
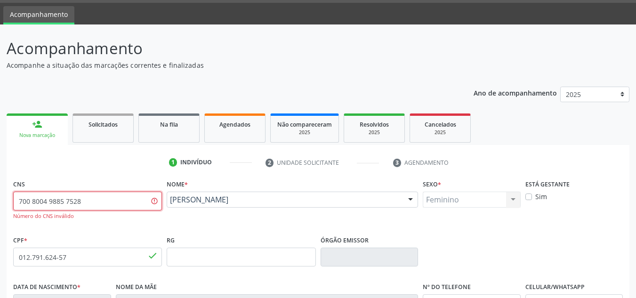
click at [90, 205] on input "700 8004 9885 7528" at bounding box center [87, 201] width 149 height 19
type input "7"
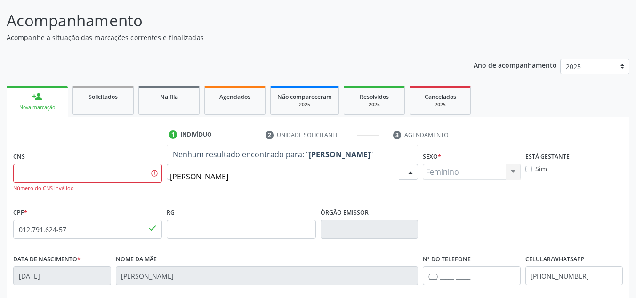
scroll to position [94, 0]
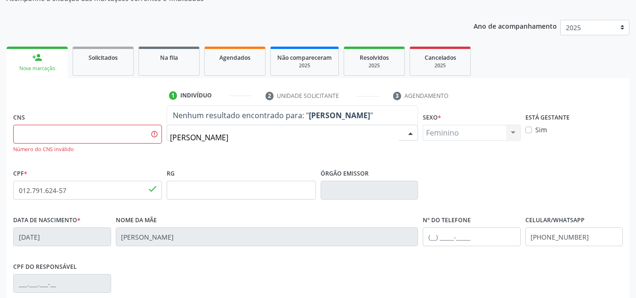
click at [255, 134] on input "[PERSON_NAME]" at bounding box center [284, 137] width 229 height 19
click at [249, 137] on input "[PERSON_NAME]" at bounding box center [284, 137] width 229 height 19
type input "a"
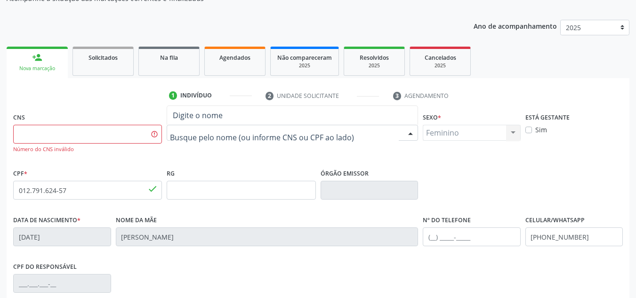
click at [186, 112] on span "Digite o nome" at bounding box center [198, 115] width 50 height 10
click at [186, 117] on span "Digite o nome" at bounding box center [198, 115] width 50 height 10
click at [178, 137] on input "text" at bounding box center [284, 137] width 229 height 19
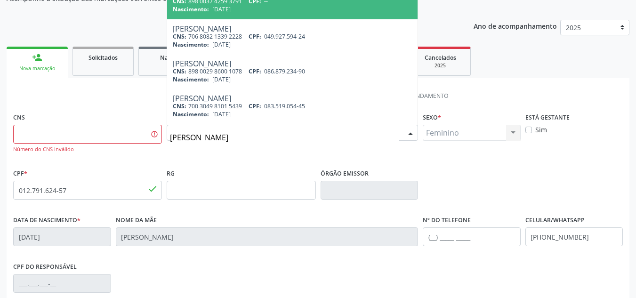
type input "[PERSON_NAME]"
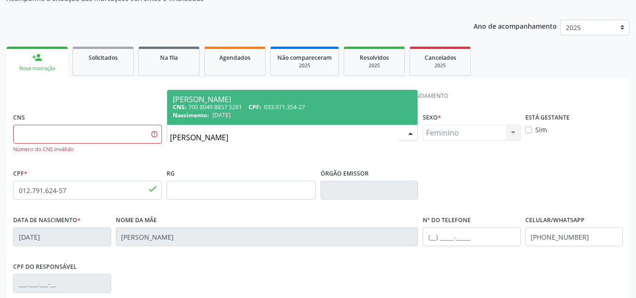
click at [196, 96] on div "[PERSON_NAME]" at bounding box center [292, 100] width 239 height 8
type input "700 8049 8857 5281"
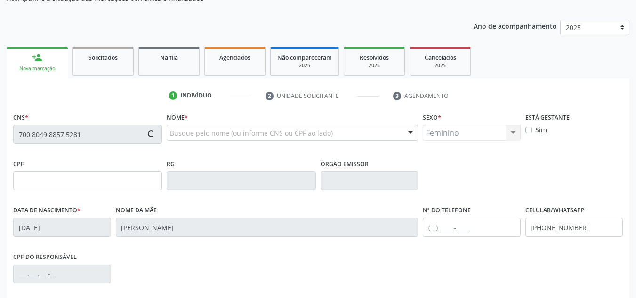
type input "033.971.354-27"
type input "[DATE]"
type input "[PERSON_NAME]"
type input "[PHONE_NUMBER]"
type input "6"
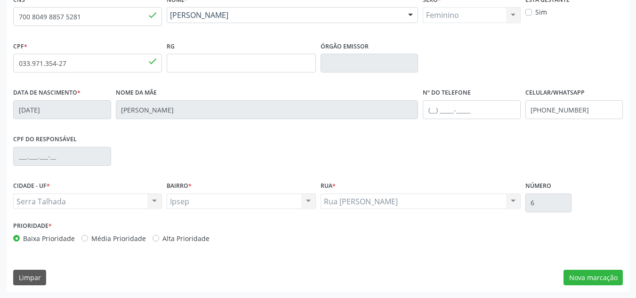
scroll to position [212, 0]
click at [586, 277] on button "Nova marcação" at bounding box center [593, 277] width 59 height 16
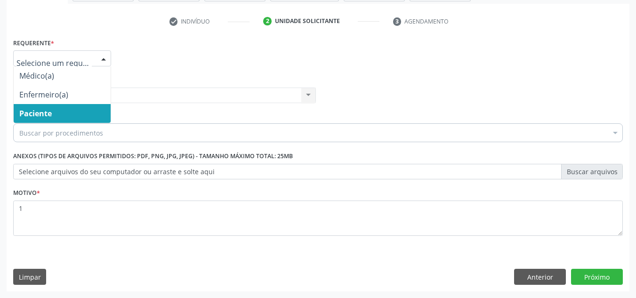
click at [104, 55] on div at bounding box center [104, 59] width 14 height 16
click at [36, 115] on span "Paciente" at bounding box center [35, 113] width 32 height 10
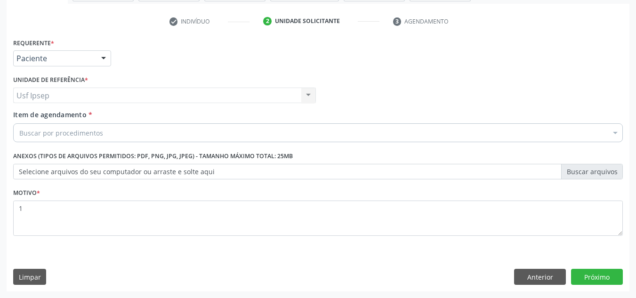
click at [16, 113] on span "Item de agendamento" at bounding box center [49, 114] width 73 height 9
click at [19, 123] on input "Item de agendamento *" at bounding box center [19, 132] width 0 height 19
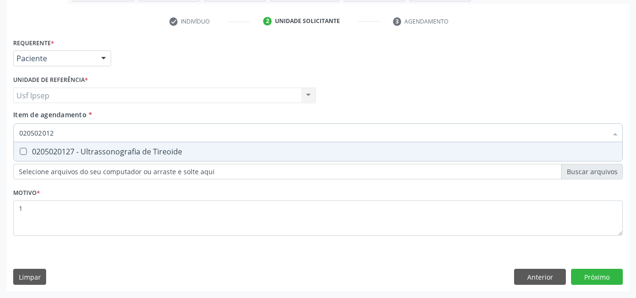
type input "0205020127"
click at [22, 157] on span "0205020127 - Ultrassonografia de Tireoide" at bounding box center [318, 151] width 609 height 19
checkbox Tireoide "true"
click at [590, 275] on div "Requerente * Paciente Médico(a) Enfermeiro(a) Paciente Nenhum resultado encontr…" at bounding box center [318, 164] width 623 height 256
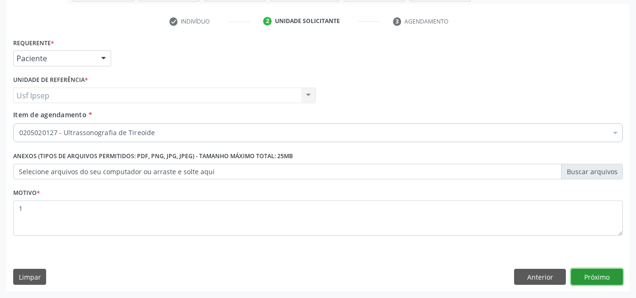
click at [591, 279] on button "Próximo" at bounding box center [597, 277] width 52 height 16
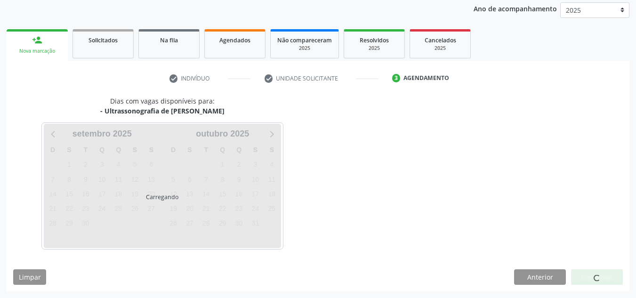
scroll to position [139, 0]
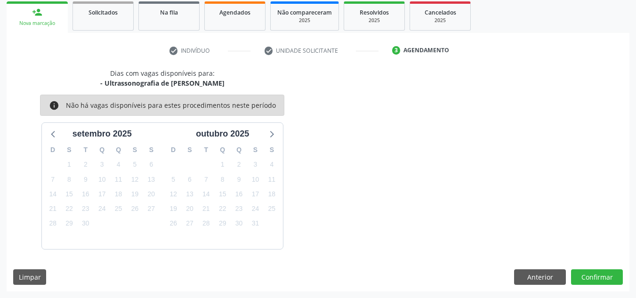
click at [321, 160] on div "Dias com vagas disponíveis para: - Ultrassonografia de [PERSON_NAME] info Não h…" at bounding box center [318, 158] width 623 height 181
click at [545, 283] on button "Anterior" at bounding box center [540, 277] width 52 height 16
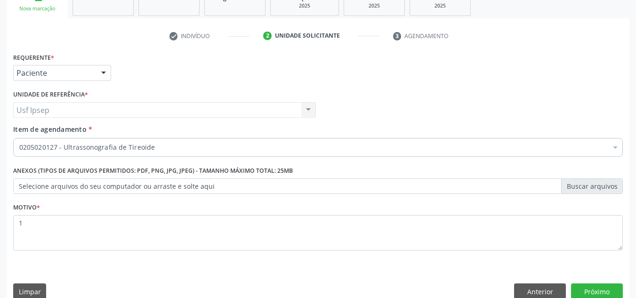
scroll to position [169, 0]
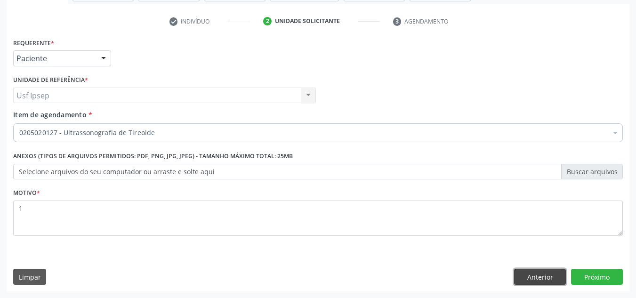
click at [535, 282] on button "Anterior" at bounding box center [540, 277] width 52 height 16
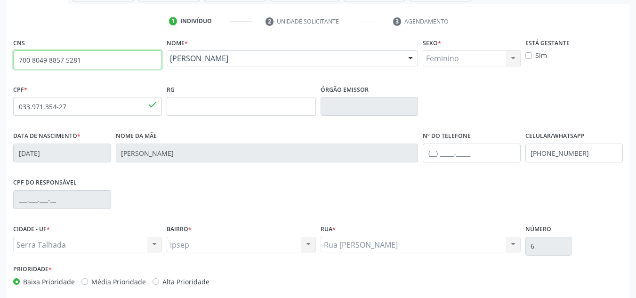
click at [83, 60] on input "700 8049 8857 5281" at bounding box center [87, 59] width 149 height 19
type input "7"
click at [22, 60] on input "text" at bounding box center [87, 59] width 149 height 19
type input "704 2077 1397 6189"
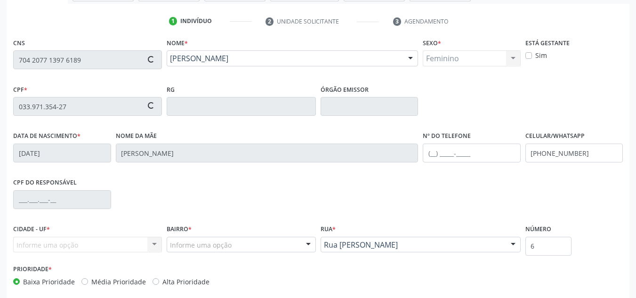
type input "096.303.274-73"
type input "[DATE]"
type input "[PERSON_NAME][DEMOGRAPHIC_DATA]"
type input "[PHONE_NUMBER]"
type input "S/N"
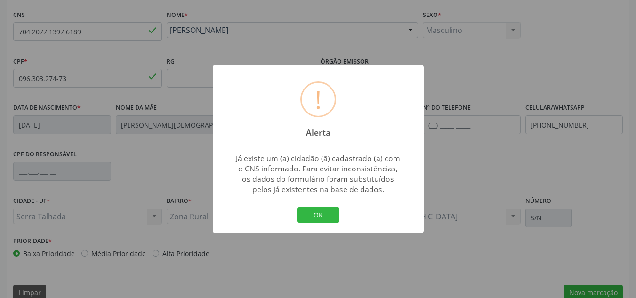
scroll to position [212, 0]
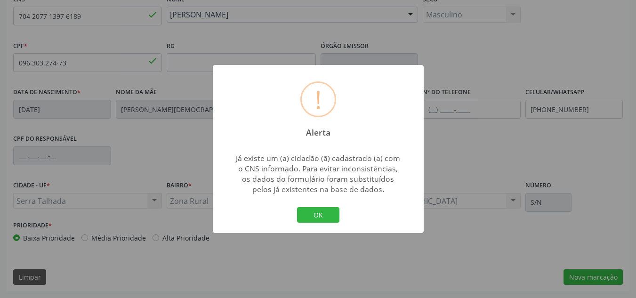
click at [382, 108] on div "! Alerta ×" at bounding box center [318, 105] width 211 height 81
click at [397, 100] on div "! Alerta ×" at bounding box center [318, 105] width 211 height 81
click at [509, 54] on div "! Alerta × Já existe um (a) cidadão (ã) cadastrado (a) com o CNS informado. Par…" at bounding box center [318, 149] width 636 height 298
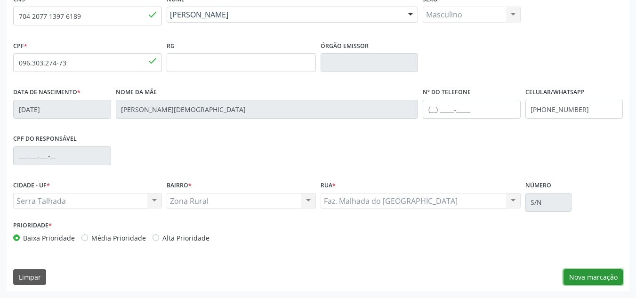
click at [600, 277] on button "Nova marcação" at bounding box center [593, 277] width 59 height 16
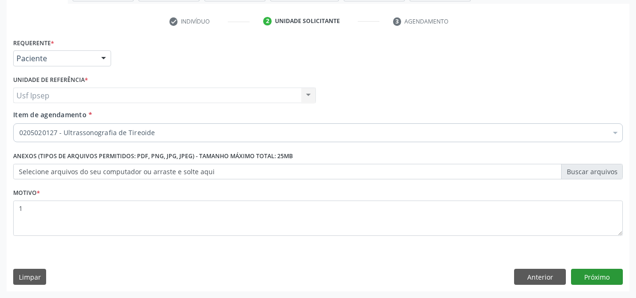
scroll to position [169, 0]
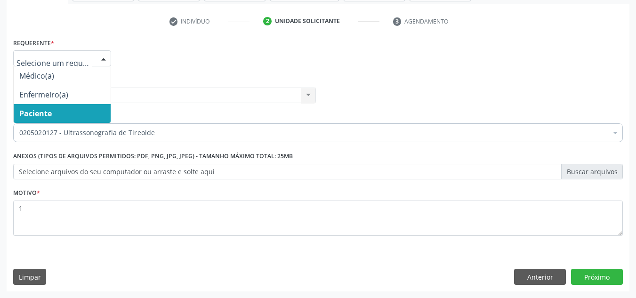
click at [101, 58] on div at bounding box center [104, 59] width 14 height 16
click at [78, 108] on span "Paciente" at bounding box center [62, 113] width 97 height 19
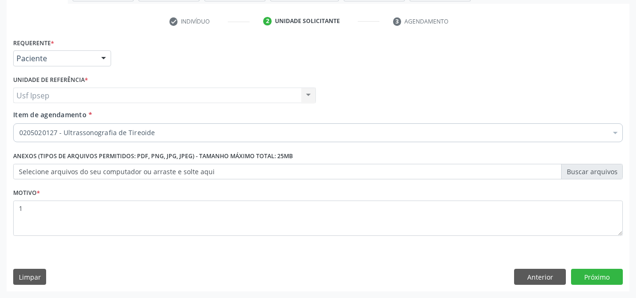
click at [26, 114] on span "Item de agendamento" at bounding box center [49, 114] width 73 height 9
click at [19, 123] on input "Item de agendamento *" at bounding box center [19, 132] width 0 height 19
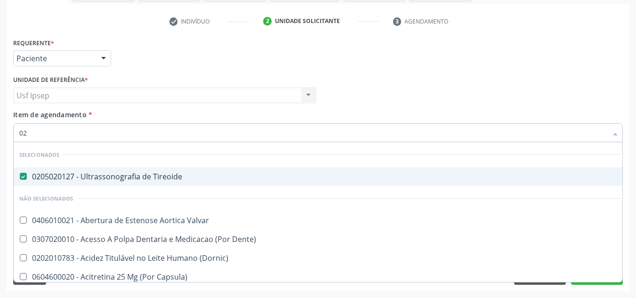
type input "020"
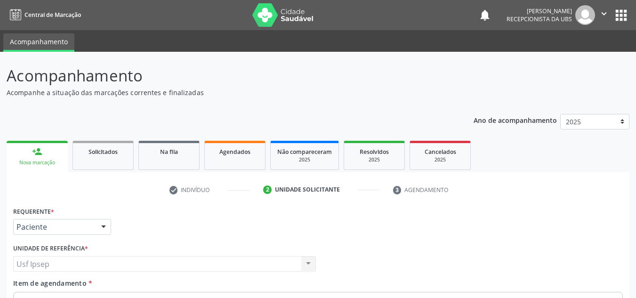
scroll to position [169, 0]
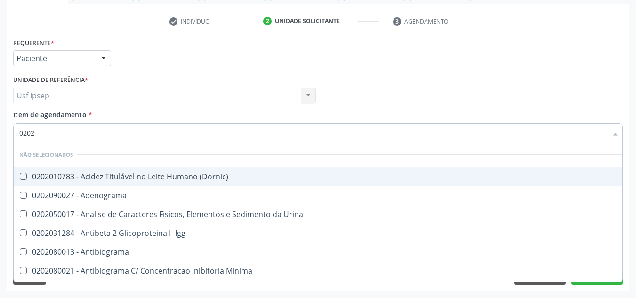
type input "020"
checkbox \(Dornic\) "true"
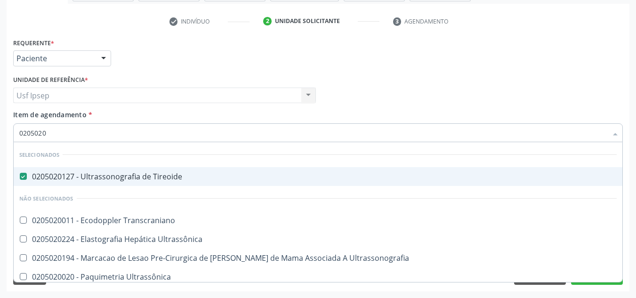
type input "02050200"
checkbox Tireoide "false"
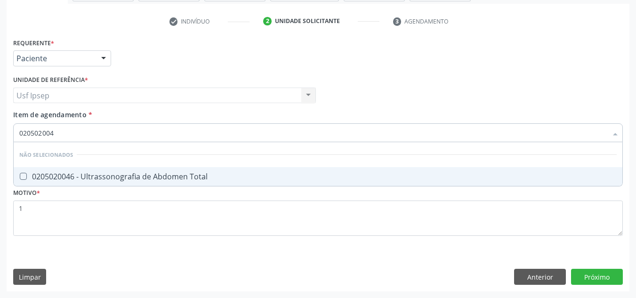
type input "0205020046"
click at [23, 177] on Total at bounding box center [23, 176] width 7 height 7
click at [20, 177] on Total "checkbox" at bounding box center [17, 176] width 6 height 6
checkbox Total "true"
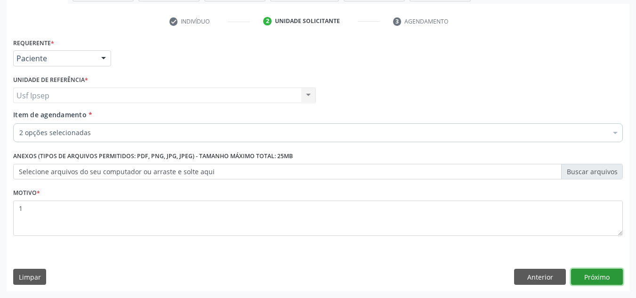
click at [588, 274] on div "Requerente * Paciente Médico(a) Enfermeiro(a) Paciente Nenhum resultado encontr…" at bounding box center [318, 164] width 623 height 256
click at [603, 275] on button "Próximo" at bounding box center [597, 277] width 52 height 16
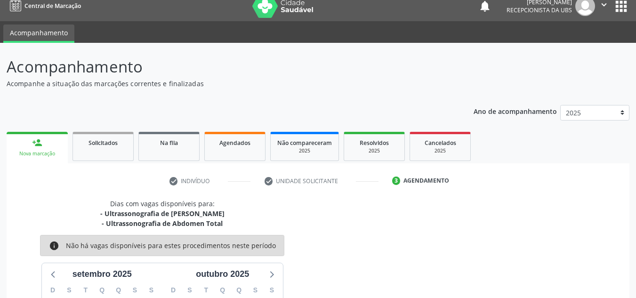
scroll to position [0, 0]
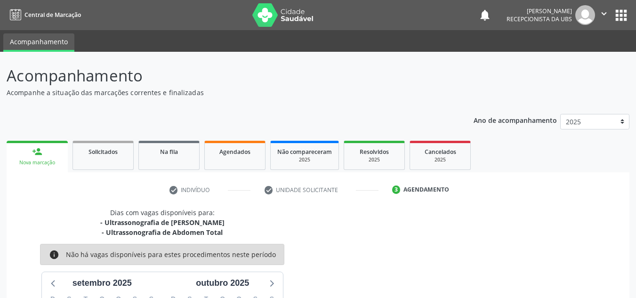
click at [40, 163] on div "Nova marcação" at bounding box center [37, 162] width 48 height 7
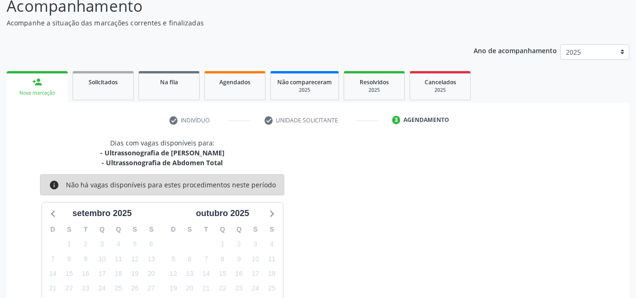
scroll to position [149, 0]
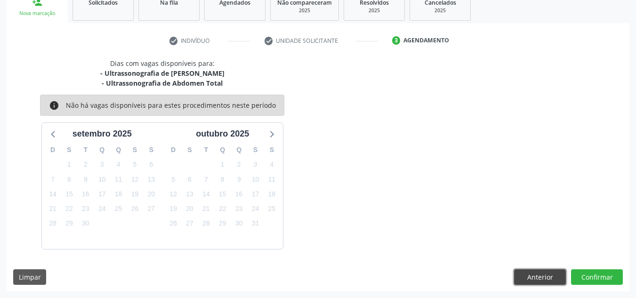
click at [542, 275] on button "Anterior" at bounding box center [540, 277] width 52 height 16
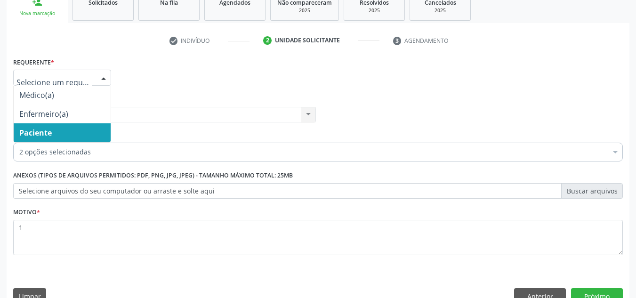
click at [107, 79] on div at bounding box center [104, 78] width 14 height 16
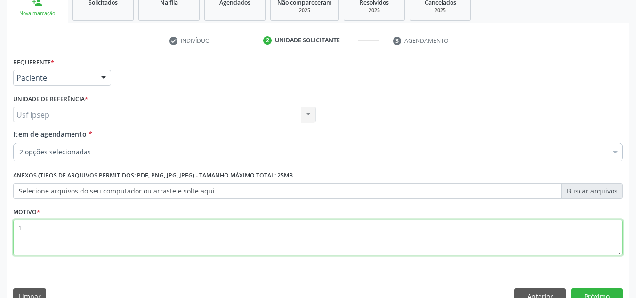
click at [25, 226] on textarea "1" at bounding box center [318, 238] width 610 height 36
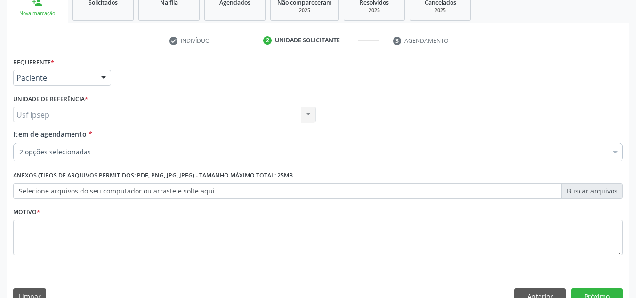
click at [103, 76] on div at bounding box center [104, 78] width 14 height 16
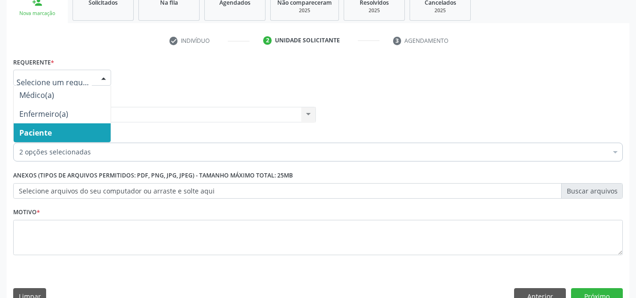
click at [34, 135] on span "Paciente" at bounding box center [35, 133] width 32 height 10
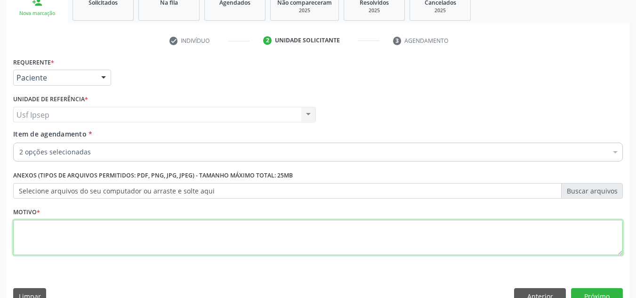
click at [24, 240] on textarea at bounding box center [318, 238] width 610 height 36
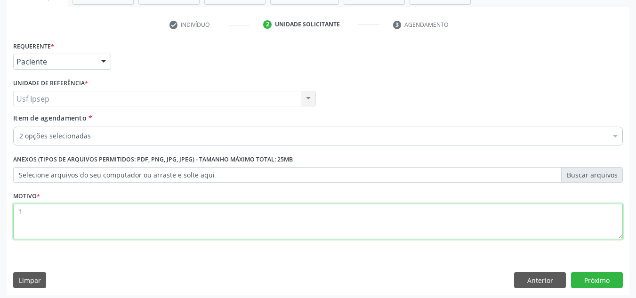
scroll to position [169, 0]
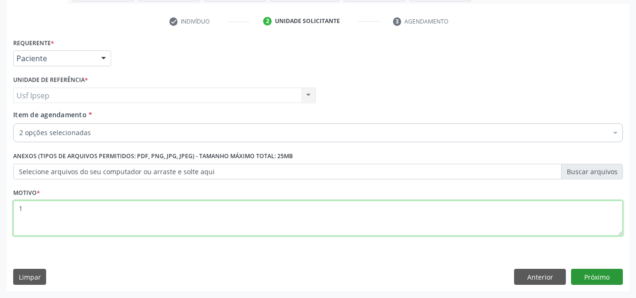
type textarea "1"
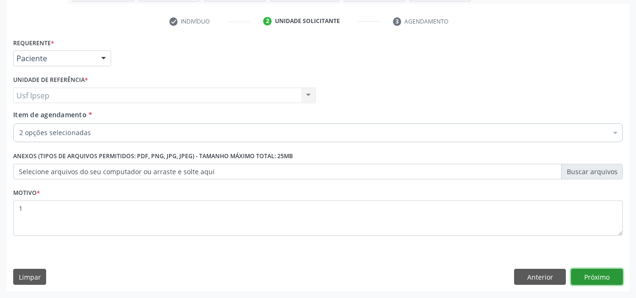
drag, startPoint x: 597, startPoint y: 276, endPoint x: 604, endPoint y: 279, distance: 7.9
click at [604, 279] on button "Próximo" at bounding box center [597, 277] width 52 height 16
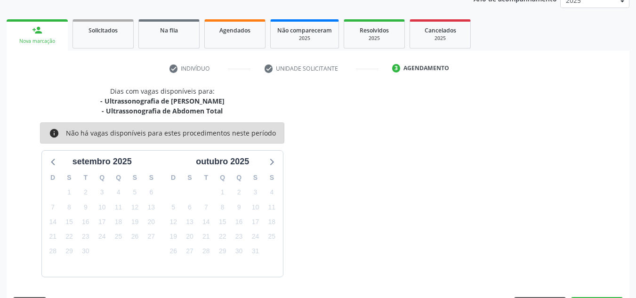
scroll to position [149, 0]
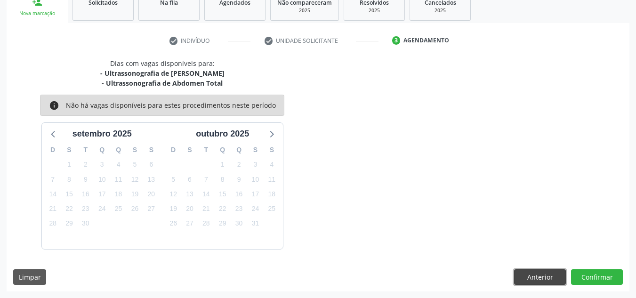
click at [533, 272] on button "Anterior" at bounding box center [540, 277] width 52 height 16
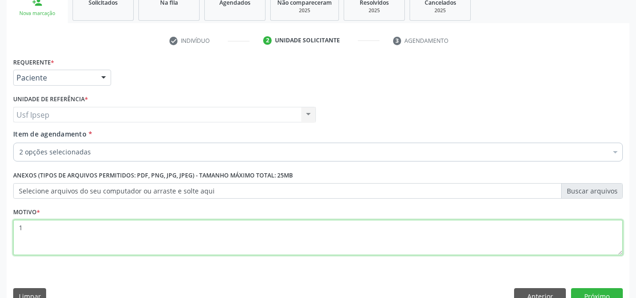
click at [22, 226] on textarea "1" at bounding box center [318, 238] width 610 height 36
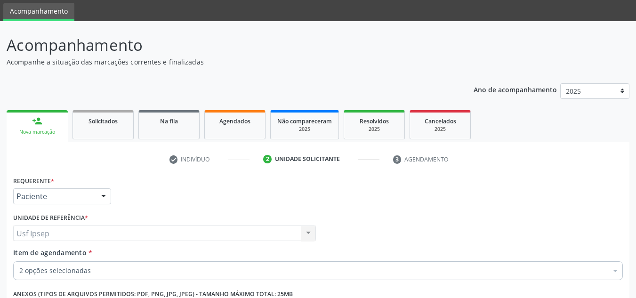
scroll to position [0, 0]
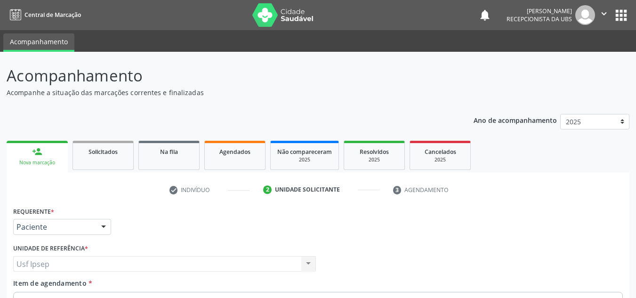
click at [35, 164] on div "Nova marcação" at bounding box center [37, 162] width 48 height 7
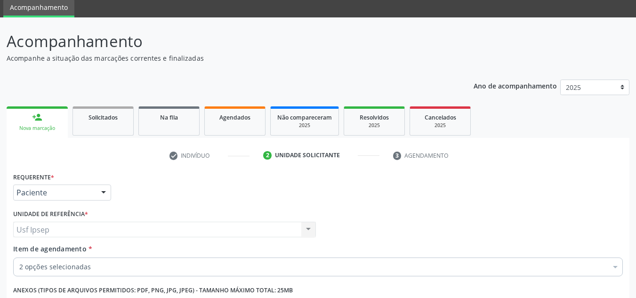
scroll to position [169, 0]
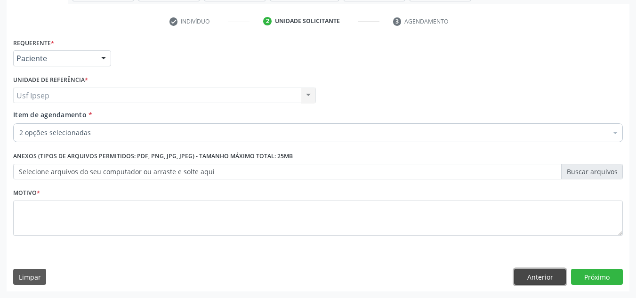
click at [535, 281] on button "Anterior" at bounding box center [540, 277] width 52 height 16
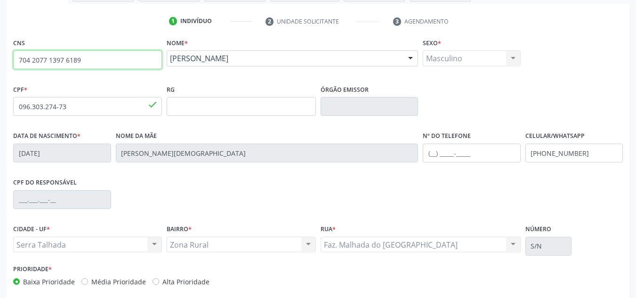
click at [83, 59] on input "704 2077 1397 6189" at bounding box center [87, 59] width 149 height 19
type input "7"
type input "898 0037 0653 0661"
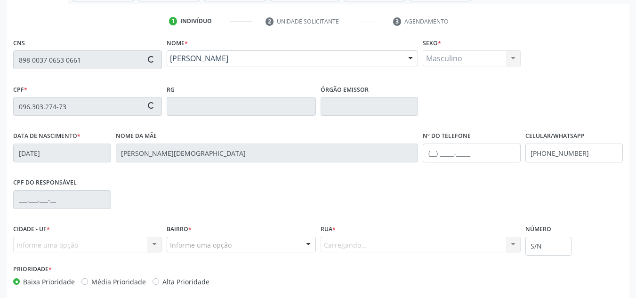
type input "155.683.144-70"
type input "16/09/2009"
type input "Edvania da Silva"
type input "(87) 99958-3040"
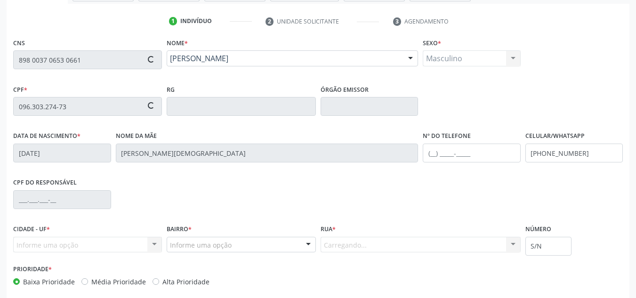
type input "072.170.084-50"
type input "1867"
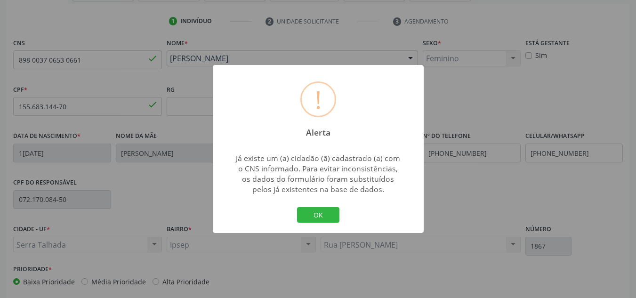
click at [378, 126] on div "! Alerta ×" at bounding box center [318, 105] width 211 height 81
click at [342, 216] on div "! Alerta × Já existe um (a) cidadão (ã) cadastrado (a) com o CNS informado. Par…" at bounding box center [318, 149] width 211 height 169
click at [311, 216] on button "OK" at bounding box center [318, 215] width 42 height 16
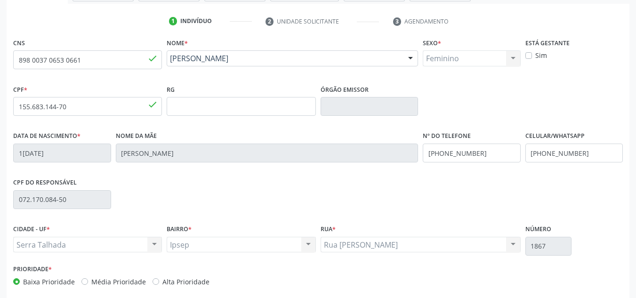
scroll to position [212, 0]
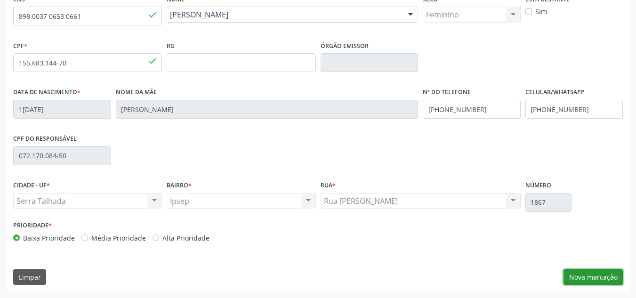
click at [586, 275] on button "Nova marcação" at bounding box center [593, 277] width 59 height 16
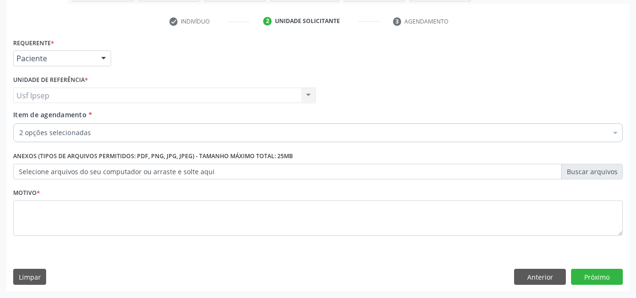
scroll to position [169, 0]
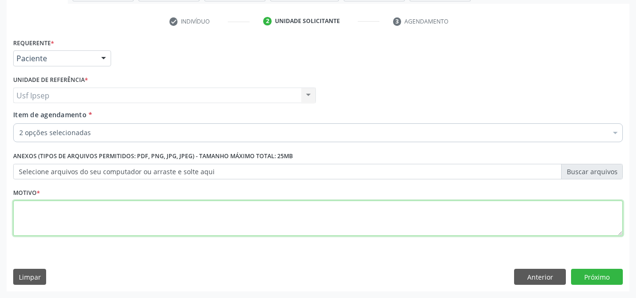
click at [30, 217] on textarea at bounding box center [318, 219] width 610 height 36
type textarea "1"
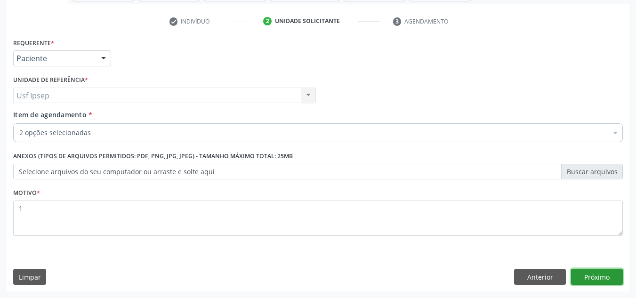
click at [587, 277] on button "Próximo" at bounding box center [597, 277] width 52 height 16
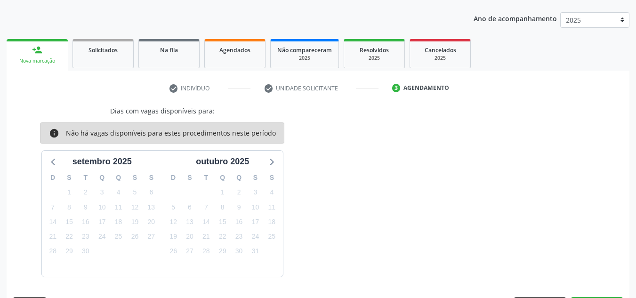
scroll to position [129, 0]
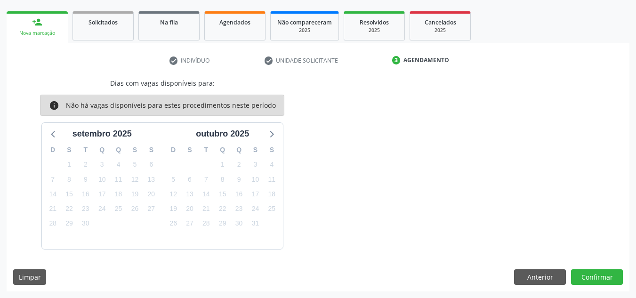
click at [442, 218] on div "Dias com vagas disponíveis para: info Não há vagas disponíveis para estes proce…" at bounding box center [318, 163] width 623 height 171
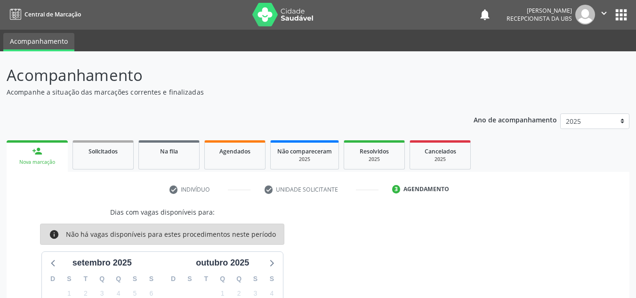
scroll to position [0, 0]
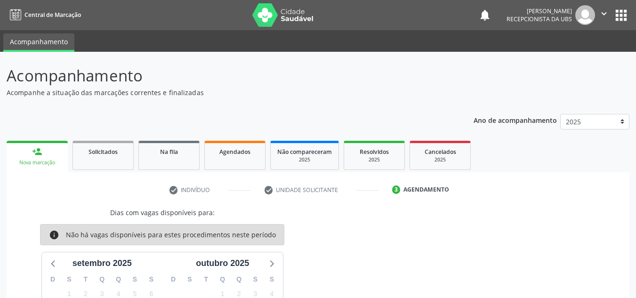
click at [49, 159] on div "Nova marcação" at bounding box center [37, 162] width 48 height 7
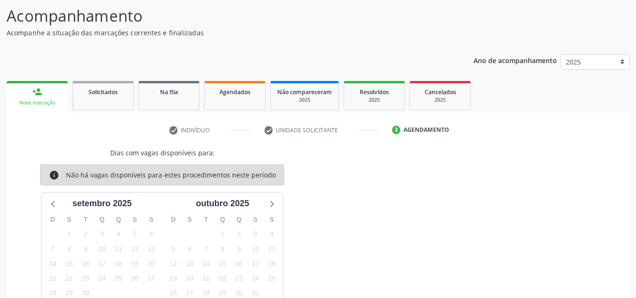
scroll to position [129, 0]
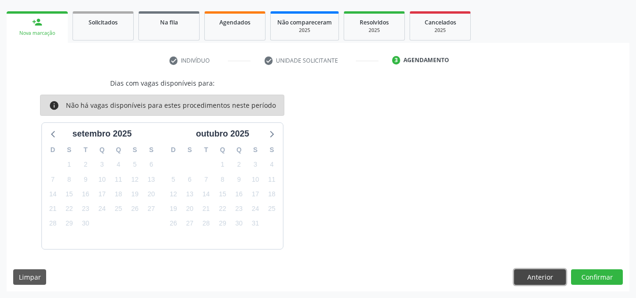
click at [532, 280] on button "Anterior" at bounding box center [540, 277] width 52 height 16
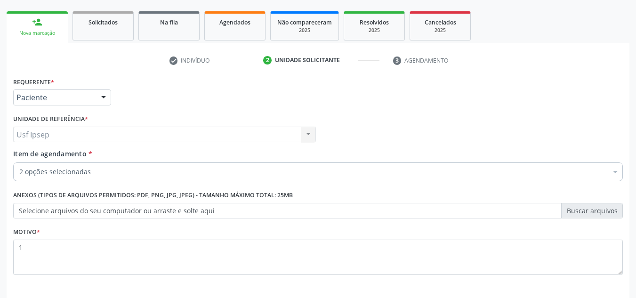
click at [42, 26] on div "person_add" at bounding box center [37, 22] width 10 height 10
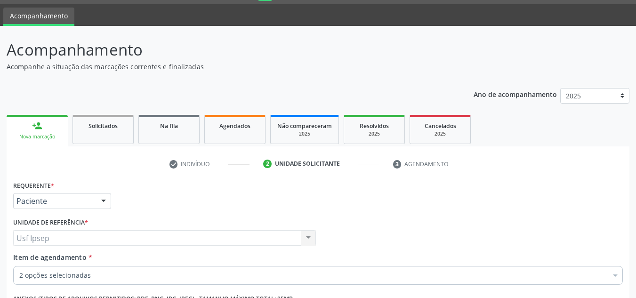
scroll to position [0, 0]
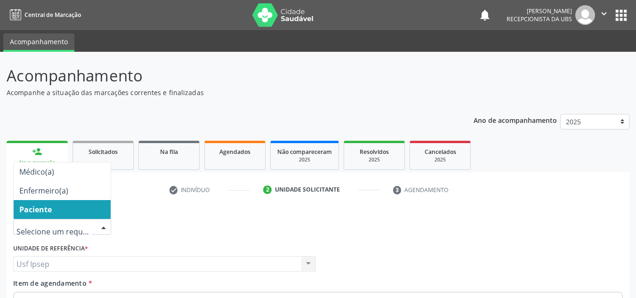
click at [104, 226] on div at bounding box center [104, 227] width 14 height 16
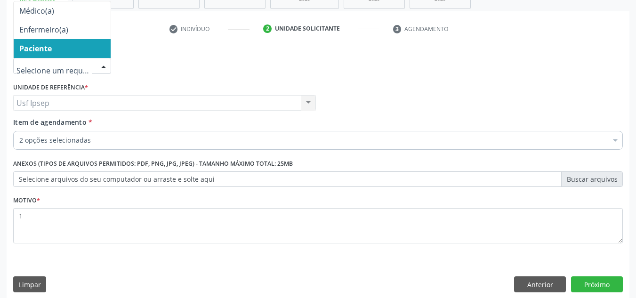
scroll to position [169, 0]
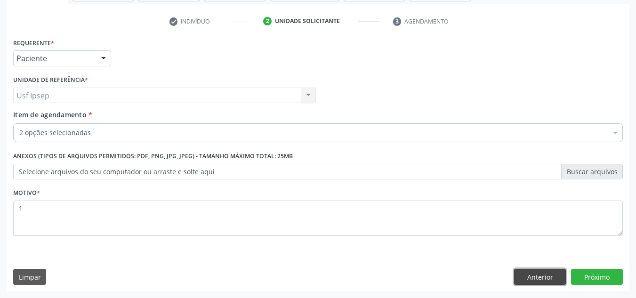
click at [536, 282] on button "Anterior" at bounding box center [540, 277] width 52 height 16
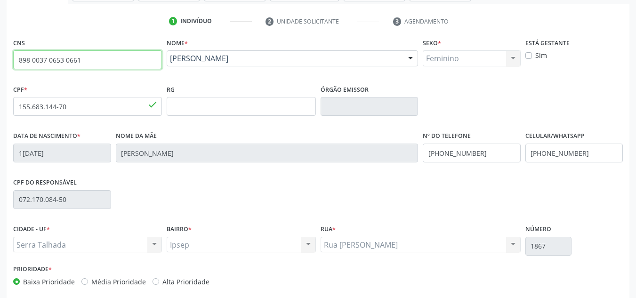
click at [84, 58] on input "898 0037 0653 0661" at bounding box center [87, 59] width 149 height 19
type input "8"
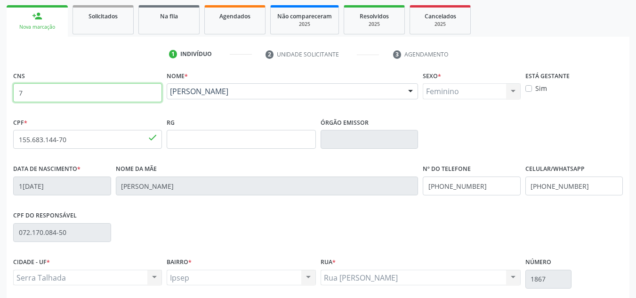
scroll to position [27, 0]
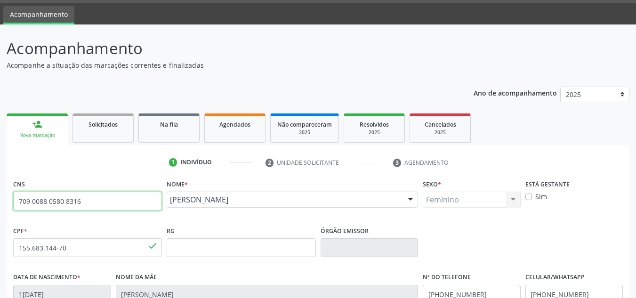
type input "709 0088 0580 8316"
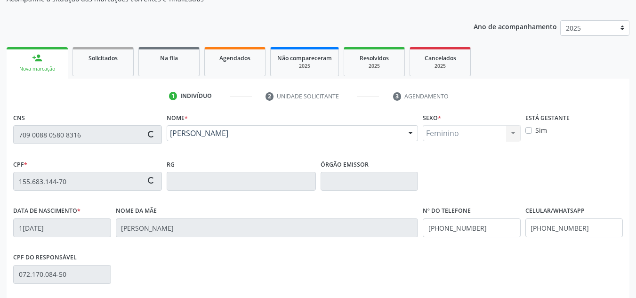
scroll to position [169, 0]
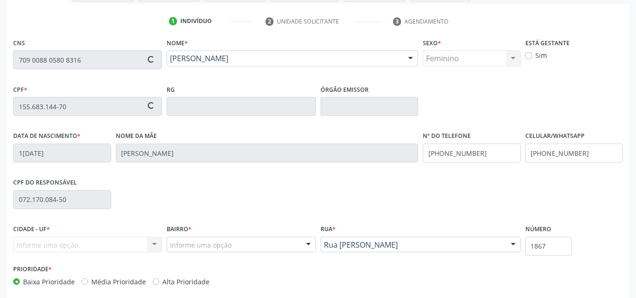
type input "072.629.074-25"
type input "21/07/1987"
type input "Suely de Souza Lima"
type input "(87) 99999-9999"
type input "418.361.034-68"
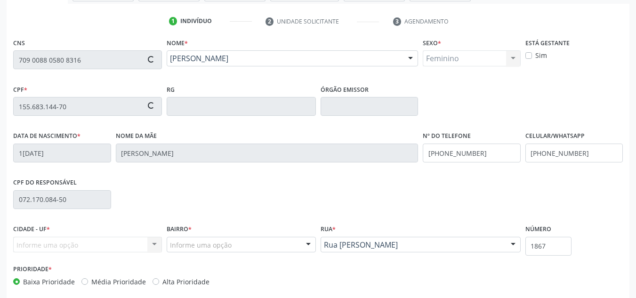
type input "151"
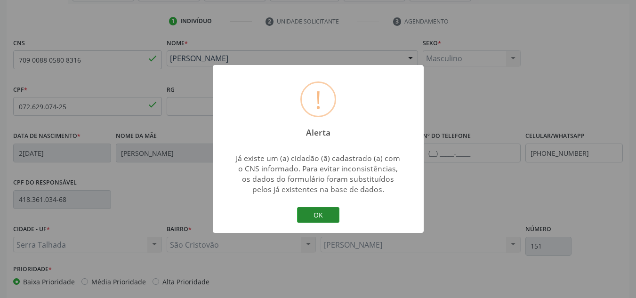
click at [310, 216] on button "OK" at bounding box center [318, 215] width 42 height 16
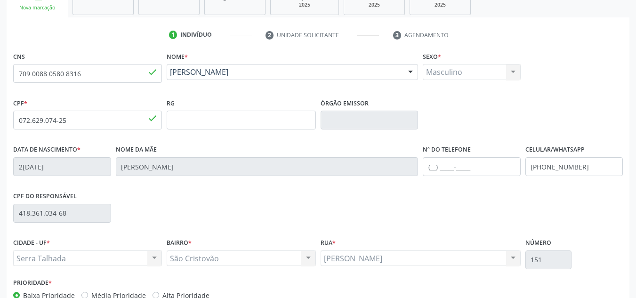
scroll to position [212, 0]
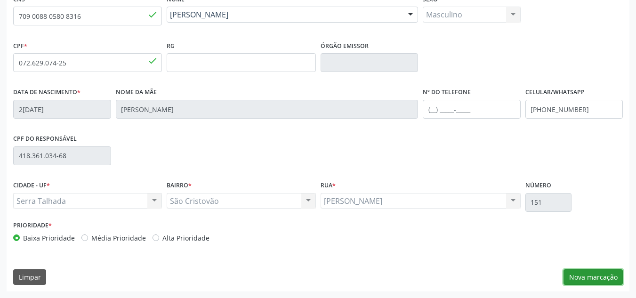
click at [586, 278] on button "Nova marcação" at bounding box center [593, 277] width 59 height 16
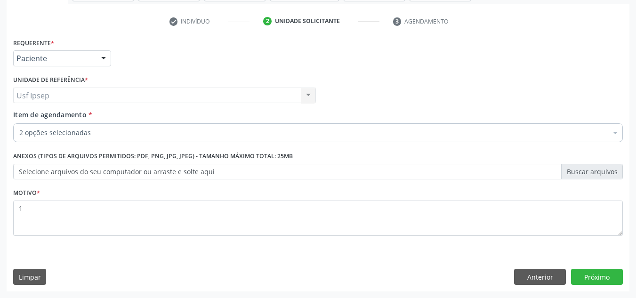
scroll to position [169, 0]
click at [104, 60] on div at bounding box center [104, 59] width 14 height 16
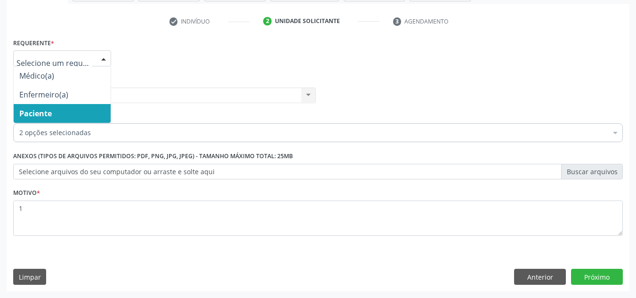
click at [33, 115] on span "Paciente" at bounding box center [35, 113] width 32 height 10
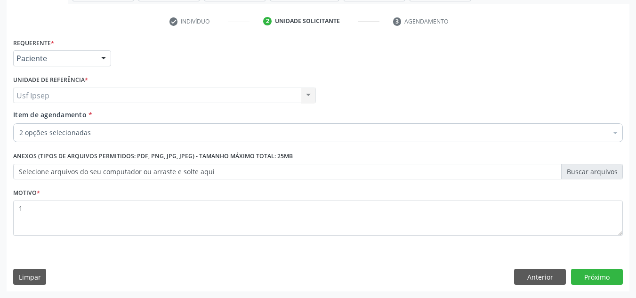
click at [24, 112] on span "Item de agendamento" at bounding box center [49, 114] width 73 height 9
click at [19, 123] on input "Item de agendamento *" at bounding box center [19, 132] width 0 height 19
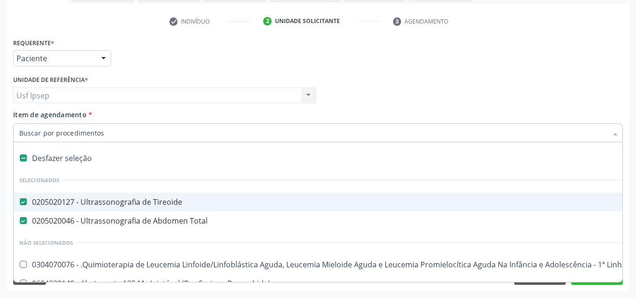
click at [24, 201] on Tireoide at bounding box center [23, 201] width 7 height 7
click at [20, 201] on Tireoide "checkbox" at bounding box center [17, 202] width 6 height 6
checkbox Tireoide "false"
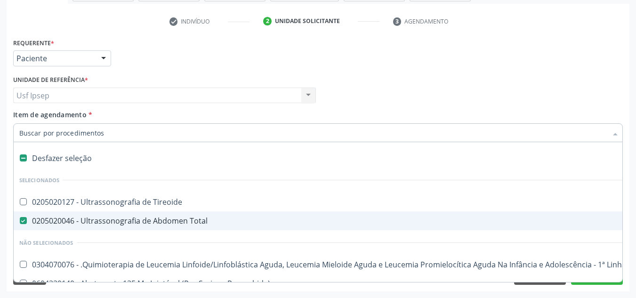
click at [25, 221] on Total at bounding box center [23, 220] width 7 height 7
click at [20, 221] on Total "checkbox" at bounding box center [17, 221] width 6 height 6
checkbox Total "false"
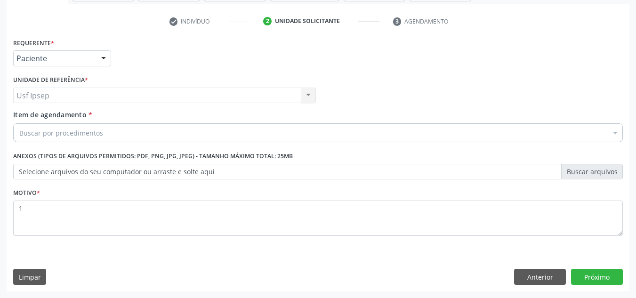
click at [29, 120] on label "Item de agendamento *" at bounding box center [52, 115] width 79 height 10
click at [19, 123] on input "Item de agendamento *" at bounding box center [19, 132] width 0 height 19
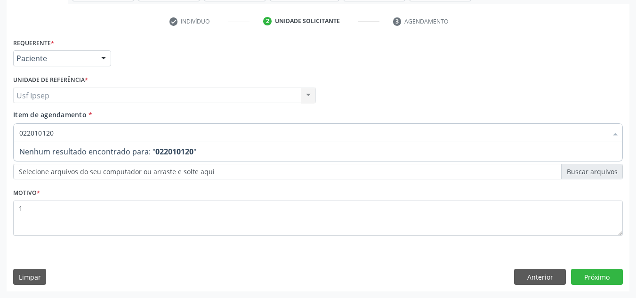
click at [54, 129] on input "022010120" at bounding box center [313, 132] width 588 height 19
type input "0"
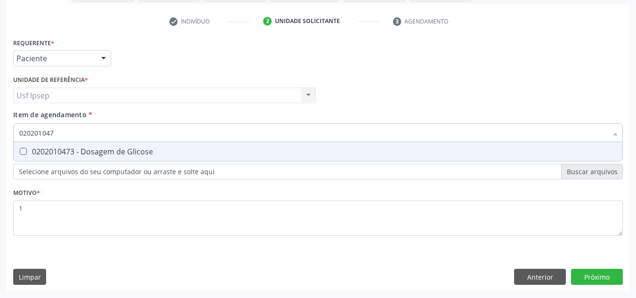
type input "0202010473"
click at [24, 152] on Glicose at bounding box center [23, 151] width 7 height 7
click at [20, 152] on Glicose "checkbox" at bounding box center [17, 151] width 6 height 6
checkbox Glicose "true"
click at [58, 131] on input "0202010473" at bounding box center [313, 132] width 588 height 19
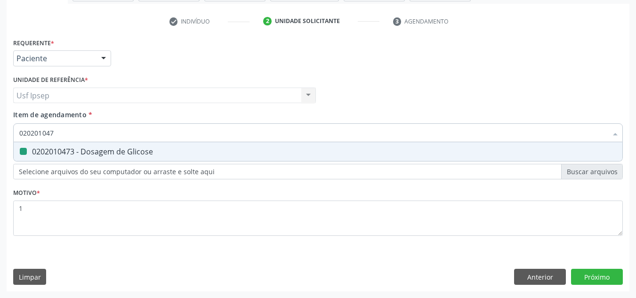
type input "02020104"
checkbox Glicose "false"
type input "0"
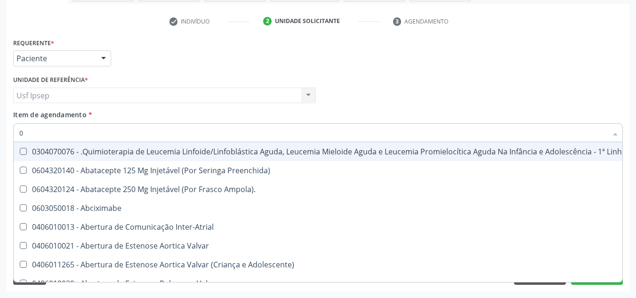
type input "02"
checkbox Bilateral "true"
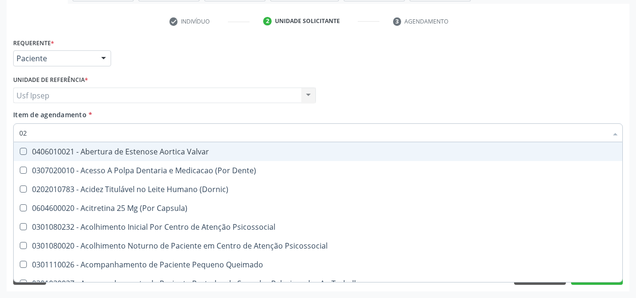
type input "020"
checkbox \(Qualitativo\) "true"
checkbox Glicose "false"
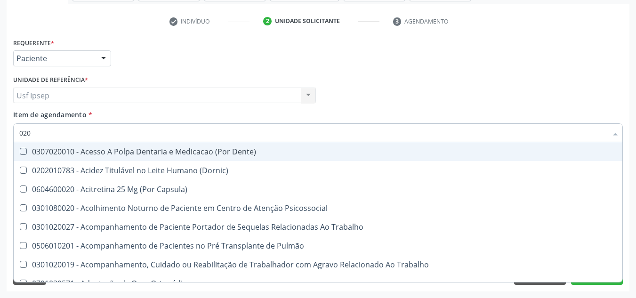
type input "0202"
checkbox Laser "true"
checkbox Glicose "false"
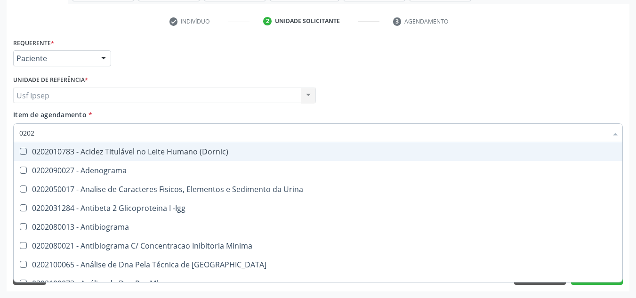
type input "02020"
checkbox Xi "true"
checkbox Glicose "false"
type input "020201"
checkbox T3 "true"
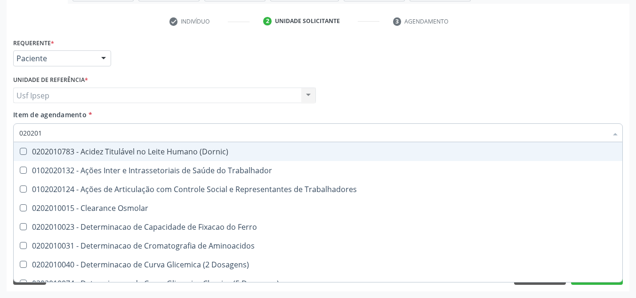
type input "0202010"
checkbox II "true"
checkbox Glicose "false"
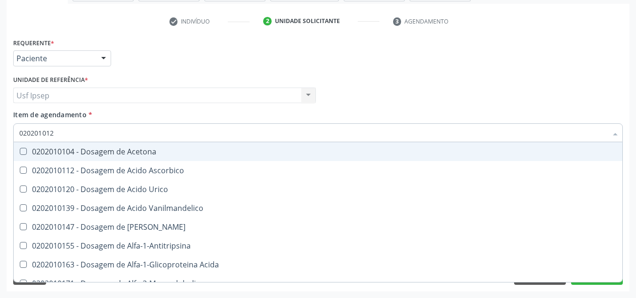
type input "0202010120"
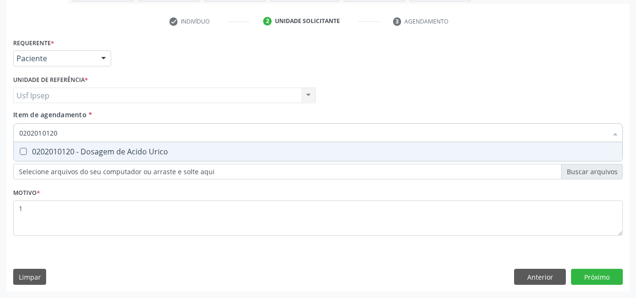
click at [21, 153] on Urico at bounding box center [23, 151] width 7 height 7
click at [20, 153] on Urico "checkbox" at bounding box center [17, 151] width 6 height 6
checkbox Urico "true"
click at [60, 133] on input "0202010120" at bounding box center [313, 132] width 588 height 19
type input "02020101"
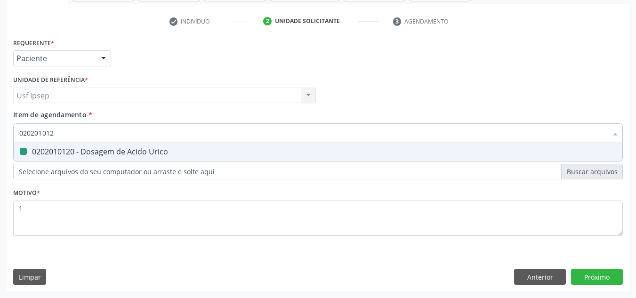
checkbox Urico "false"
type input "0"
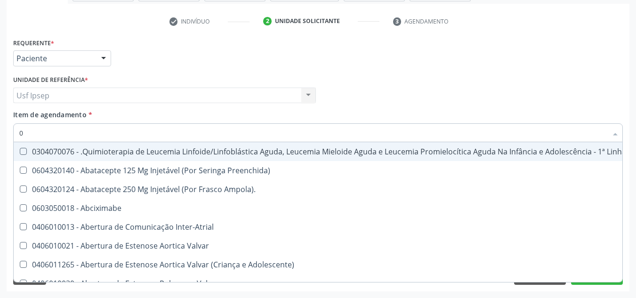
type input "02"
checkbox Hemodialise "true"
checkbox Bilateral "true"
type input "020"
checkbox Microprocessados "true"
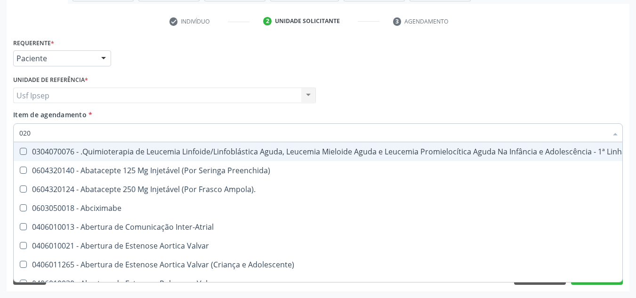
checkbox Vagina "true"
checkbox Hemodialise "false"
checkbox Bilateral "false"
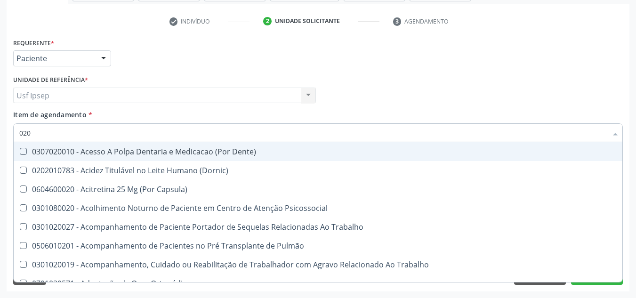
type input "0202"
checkbox População "true"
checkbox Laser "true"
checkbox Urico "false"
checkbox Glicose "false"
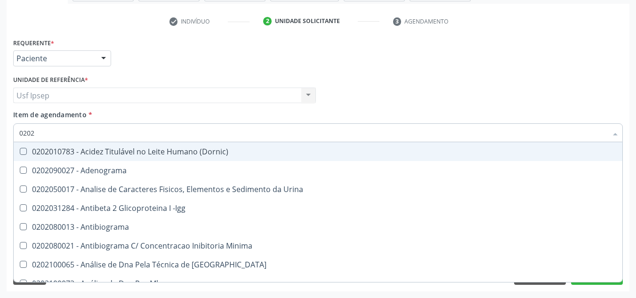
type input "02020"
checkbox Organicos "true"
checkbox Urico "false"
checkbox Xi "true"
checkbox Glicose "false"
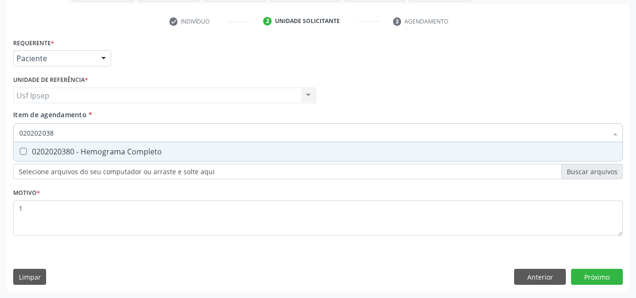
type input "0202020380"
click at [25, 153] on Completo at bounding box center [23, 151] width 7 height 7
click at [20, 153] on Completo "checkbox" at bounding box center [17, 151] width 6 height 6
checkbox Completo "true"
click at [58, 131] on input "0202020380" at bounding box center [313, 132] width 588 height 19
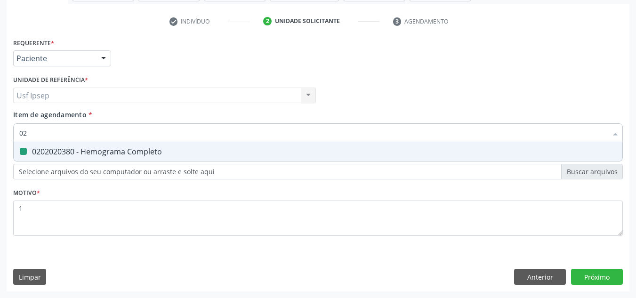
type input "0"
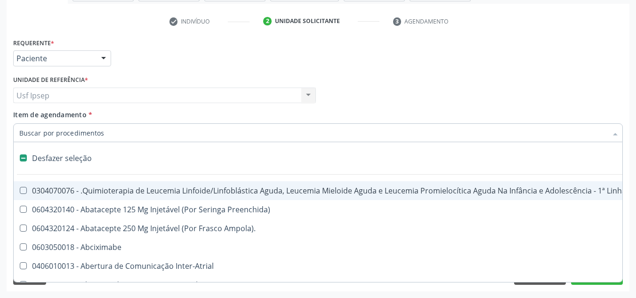
checkbox Manutenção "false"
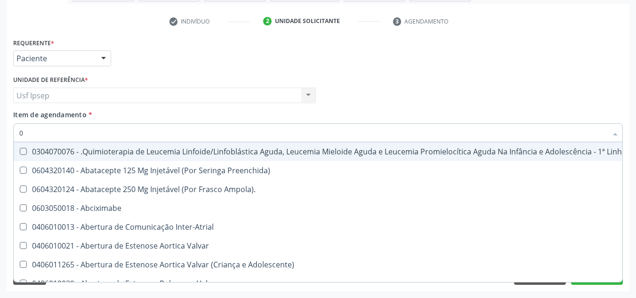
type input "02"
checkbox Hemodialise "true"
checkbox Bilateral "true"
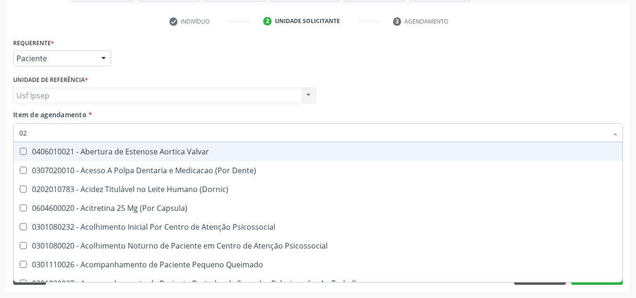
type input "020"
checkbox Intra-Aortico "true"
checkbox \(Qualitativo\) "true"
checkbox Urico "false"
checkbox Glicose "false"
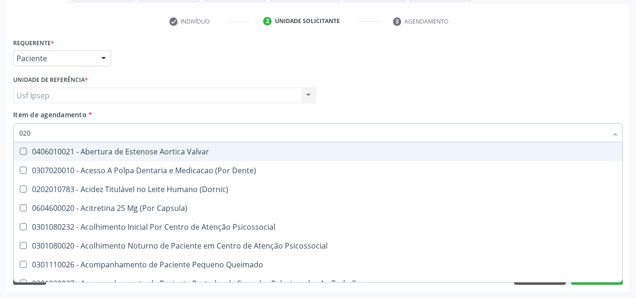
checkbox \(T3\) "true"
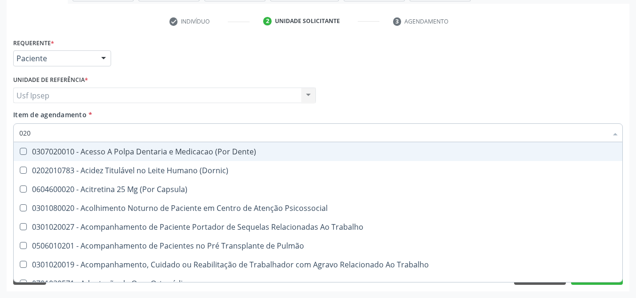
type input "0202"
checkbox População "true"
checkbox Laser "true"
checkbox Biologica "true"
checkbox Urico "false"
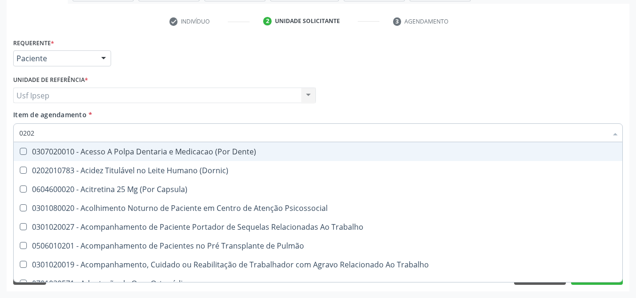
checkbox Glicose "false"
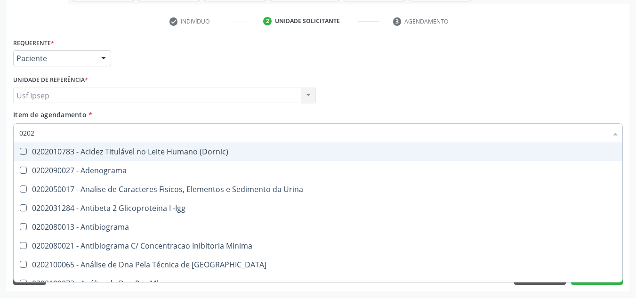
type input "02020"
checkbox Organicos "true"
checkbox Urico "false"
checkbox Xi "true"
checkbox Glicose "false"
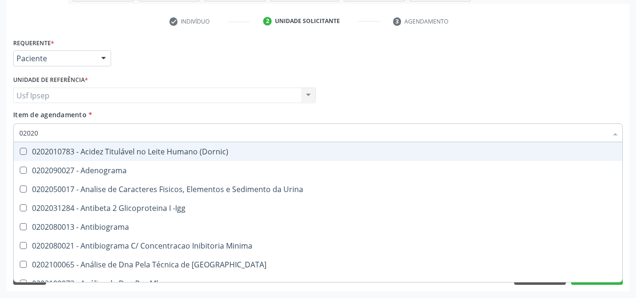
checkbox Zinco "true"
checkbox Completo "false"
type input "020201"
checkbox Osmolar "true"
checkbox T3 "true"
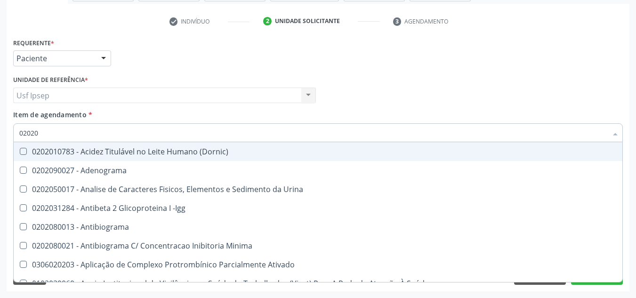
checkbox Urico "false"
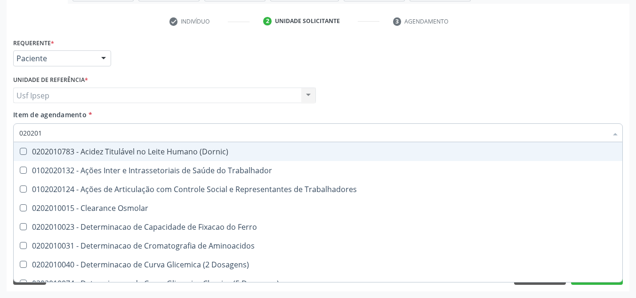
type input "0202010"
checkbox Ativada\) "true"
checkbox Urico "false"
checkbox II "true"
checkbox Glicose "false"
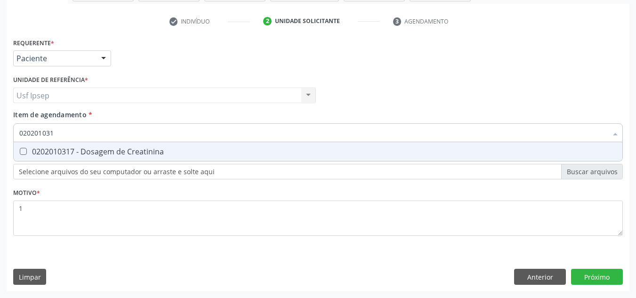
type input "0202010317"
click at [28, 153] on div "0202010317 - Dosagem de Creatinina" at bounding box center [318, 152] width 598 height 8
checkbox Creatinina "true"
click at [62, 132] on input "0202010317" at bounding box center [313, 132] width 588 height 19
type input "02020103"
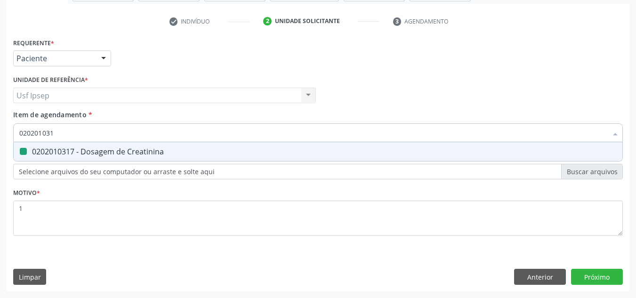
checkbox Creatinina "false"
type input "0"
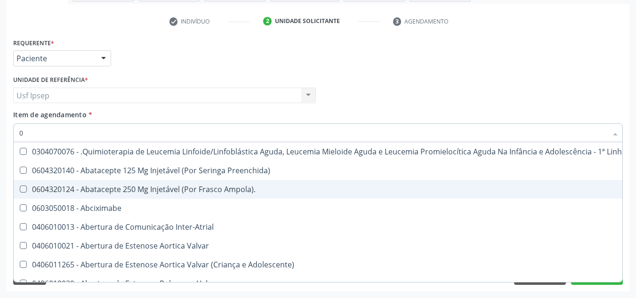
type input "02"
checkbox Hemodialise "true"
checkbox Meckel "true"
checkbox Bilateral "true"
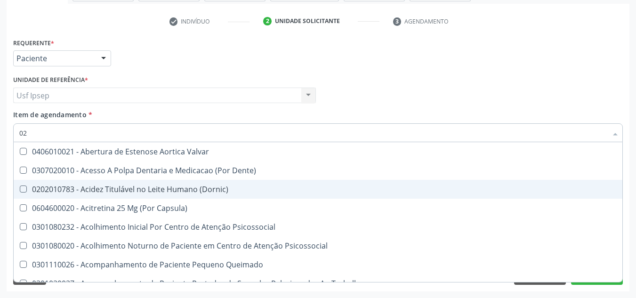
type input "020"
checkbox Intra-Aortico "true"
checkbox Complementar\) "true"
checkbox \(Qualitativo\) "true"
checkbox Urico "false"
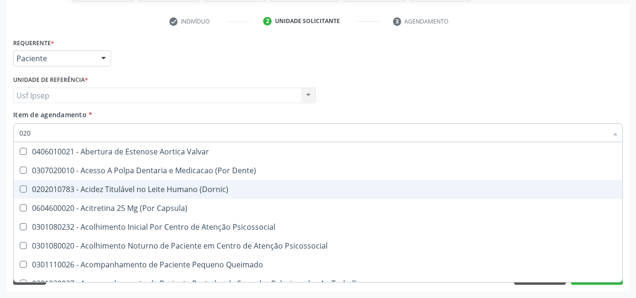
checkbox Creatinina "false"
checkbox Glicose "false"
checkbox \(T3\) "true"
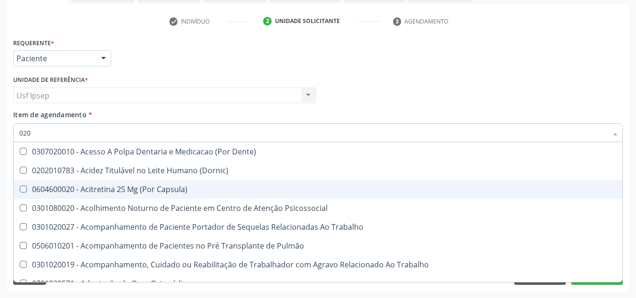
type input "0202"
checkbox População "true"
checkbox Ossea "true"
checkbox Laser "true"
checkbox Biologica "true"
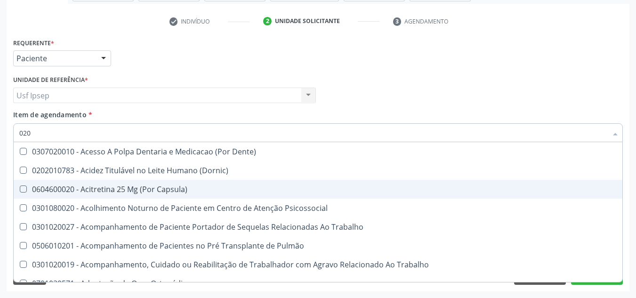
checkbox Urico "false"
checkbox Creatinina "false"
checkbox Glicose "false"
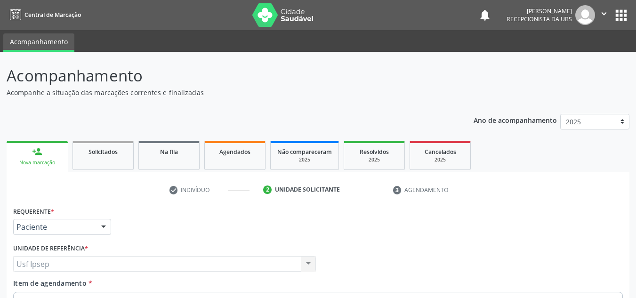
scroll to position [169, 0]
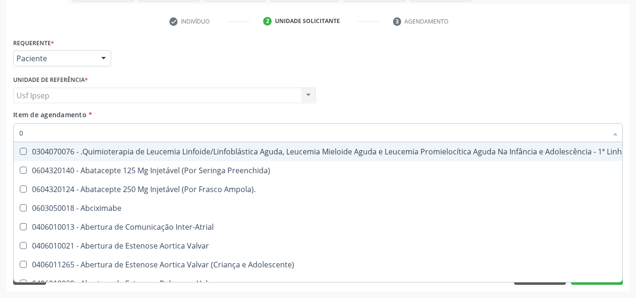
type input "02"
checkbox Coração "true"
checkbox Urina "false"
checkbox Hemodialise "true"
checkbox Transferências "true"
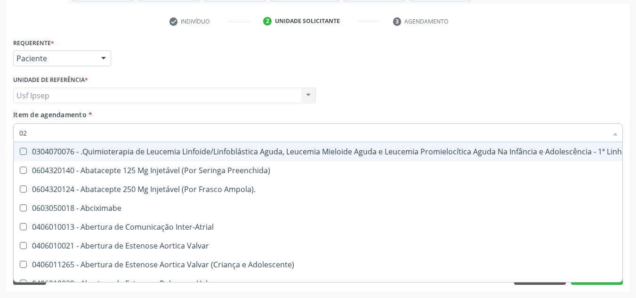
checkbox Meckel "true"
checkbox Bilateral "true"
checkbox Laboratorial "true"
checkbox Citopatológico "true"
checkbox Transfusao "true"
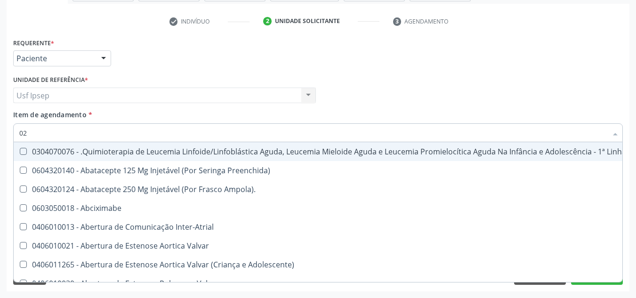
checkbox Transplante "true"
type input "020"
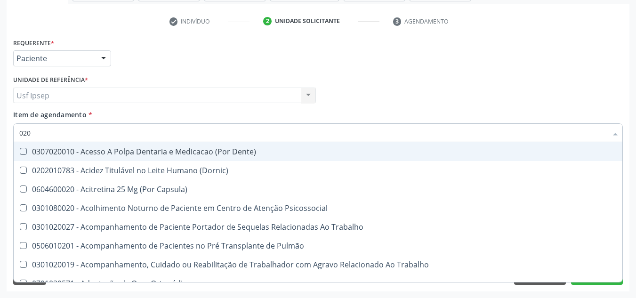
checkbox Urina "true"
checkbox Recombinante "false"
checkbox Urico "true"
checkbox Total "true"
checkbox Creatinina "true"
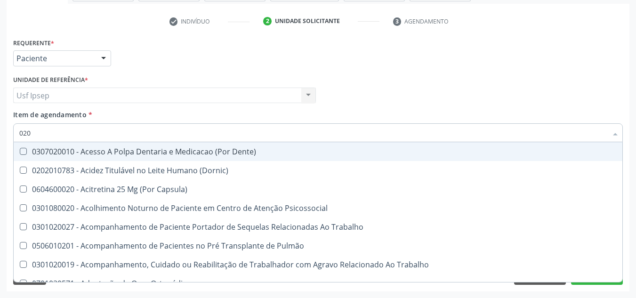
checkbox Glicose "true"
checkbox \(Tgo\) "true"
checkbox \(Tgp\) "true"
checkbox Triglicerideos "true"
checkbox Ureia "true"
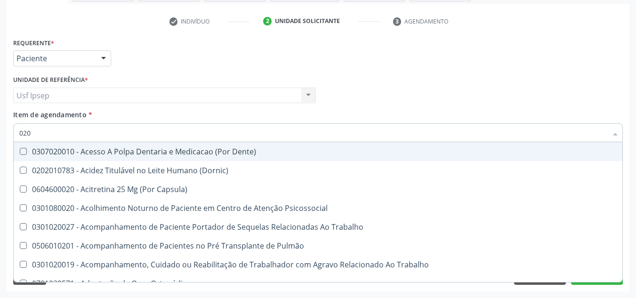
checkbox Endocardico "false"
checkbox Espermograma "false"
checkbox Cerebral "false"
checkbox Segmento\) "false"
checkbox Hematocrito "false"
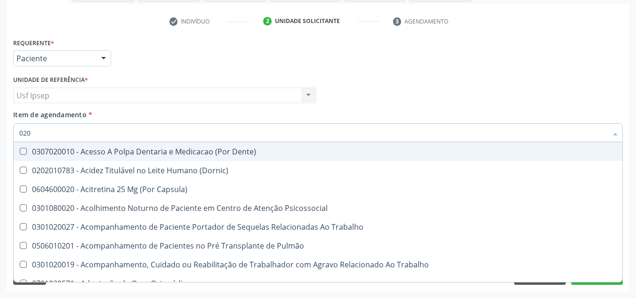
checkbox Hemocultura "false"
checkbox Semana\) "false"
checkbox Completo "true"
checkbox Completo\) "false"
type input "0202"
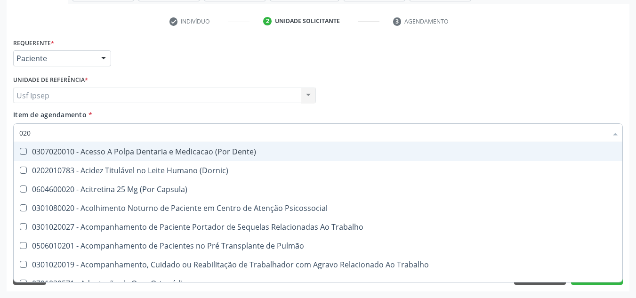
checkbox Capsula\) "true"
checkbox Urina "false"
checkbox População "true"
checkbox Fragmento "true"
checkbox Ossea "true"
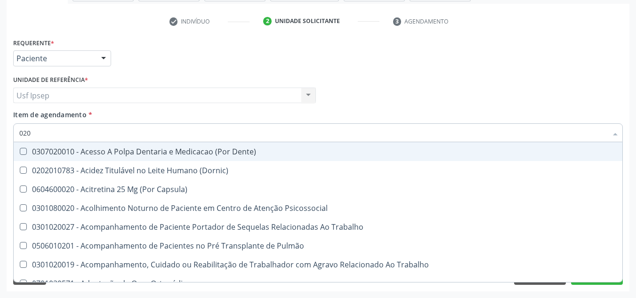
checkbox Laser "true"
checkbox \(Spcto\) "true"
checkbox 67 "true"
checkbox Projecoes\) "true"
checkbox Estimulo "true"
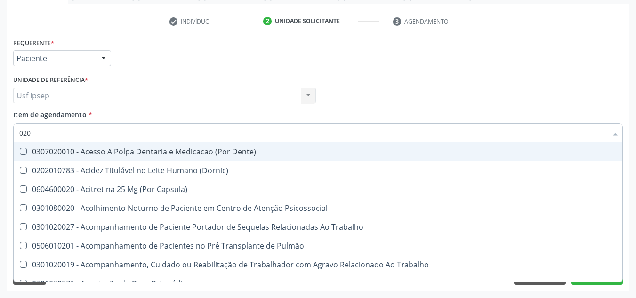
checkbox Biologica "true"
checkbox Urico "false"
checkbox Total "false"
checkbox Creatinina "false"
checkbox Glicose "false"
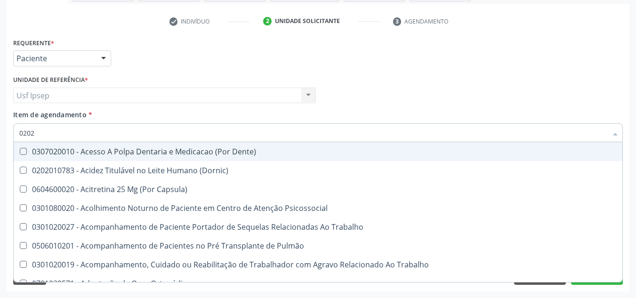
type input "02020"
checkbox Sistêmicas "true"
checkbox População "false"
checkbox Tireoide "true"
checkbox Aspiracao "true"
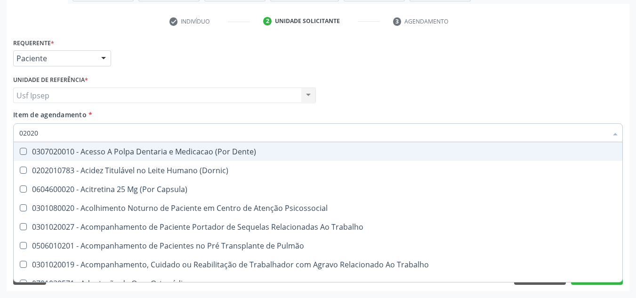
checkbox Fragmento "false"
checkbox Ossea "false"
checkbox Salivar "true"
checkbox Laser "false"
checkbox Ativa "true"
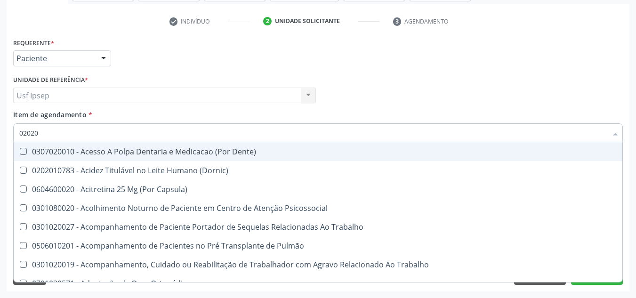
checkbox Ativa "true"
checkbox Inteiro "true"
checkbox Esforco "true"
checkbox \(Spcto\) "false"
checkbox 67 "false"
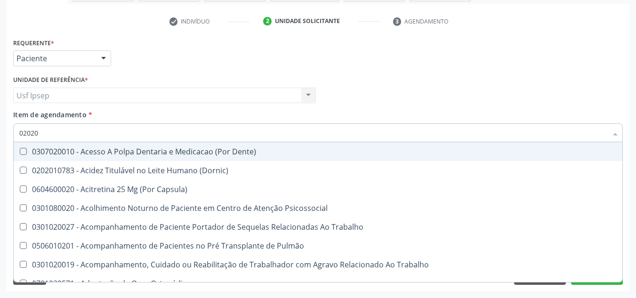
checkbox Projecoes\) "false"
checkbox Estimulo "false"
checkbox \(Cantoplastia\) "true"
checkbox Biologica "false"
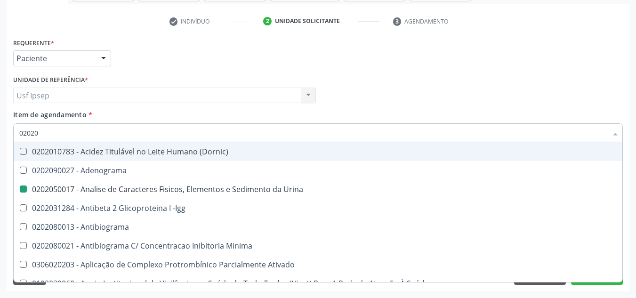
type input "020206"
checkbox Urina "false"
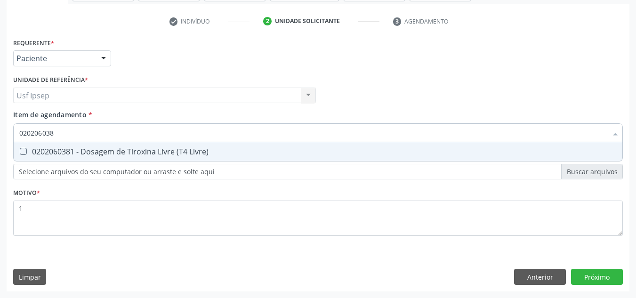
type input "0202060381"
click at [21, 154] on Livre\) at bounding box center [23, 151] width 7 height 7
click at [20, 154] on Livre\) "checkbox" at bounding box center [17, 151] width 6 height 6
checkbox Livre\) "true"
click at [57, 132] on input "0202060381" at bounding box center [313, 132] width 588 height 19
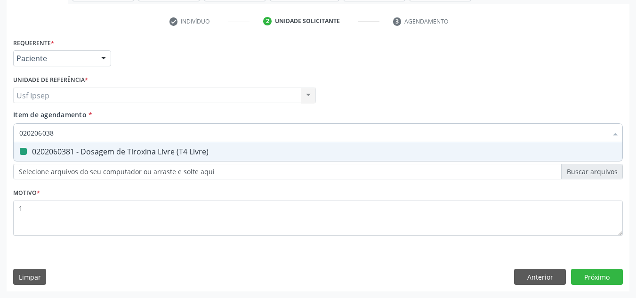
type input "02020603"
checkbox Livre\) "false"
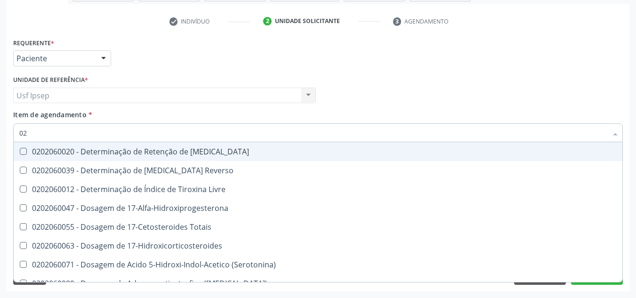
type input "0"
checkbox Livre "false"
checkbox Paratormonio "false"
checkbox Livre\) "false"
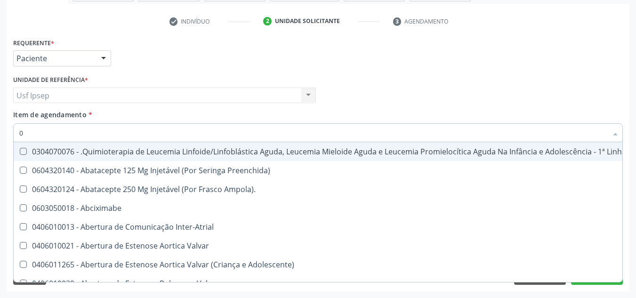
type input "02"
checkbox Coração "true"
checkbox Urina "false"
checkbox Hemodialise "true"
checkbox Transferências "true"
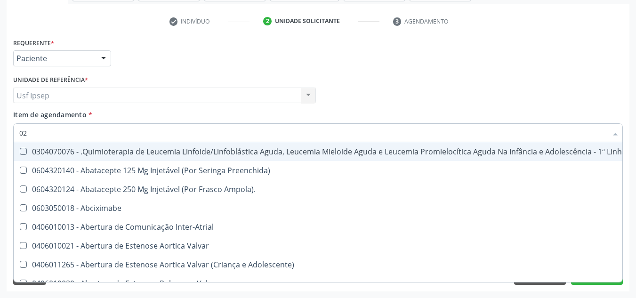
checkbox Meckel "true"
checkbox Bilateral "true"
checkbox Leprae "true"
checkbox Laboratorial "true"
checkbox Citopatológico "true"
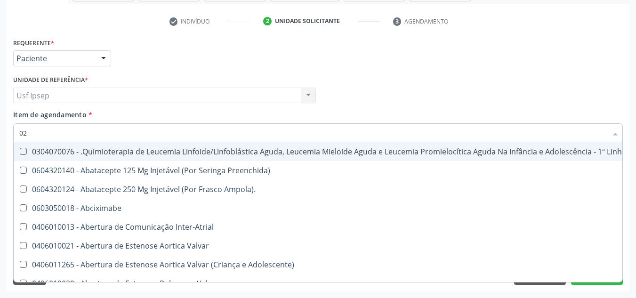
checkbox Transfusao "true"
checkbox Transplante "true"
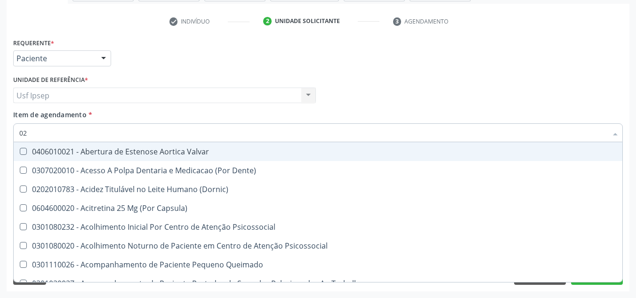
type input "020"
checkbox Terapeutica "true"
checkbox Urina "false"
checkbox Intra-Aortico "true"
checkbox Congênita "true"
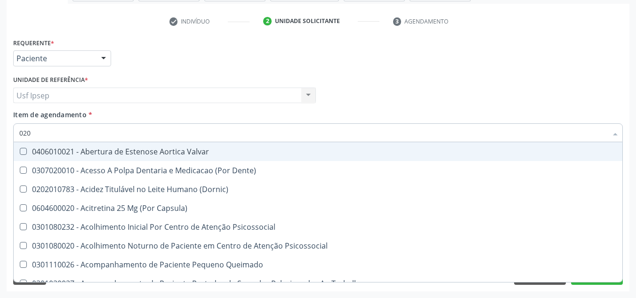
checkbox Complementar\) "true"
checkbox \(Qualitativo\) "true"
checkbox Artéria "true"
checkbox Semana\) "true"
checkbox Pediátrico "true"
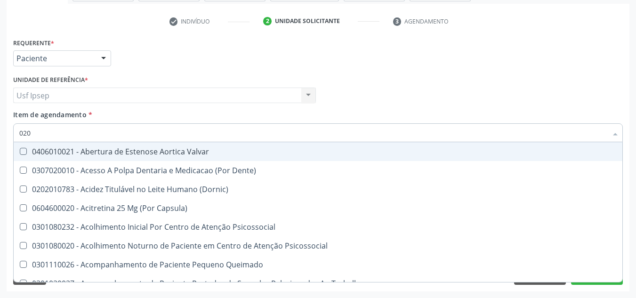
checkbox Dias "true"
checkbox Ii\) "true"
checkbox Urico "false"
checkbox Total "false"
checkbox Creatinina "false"
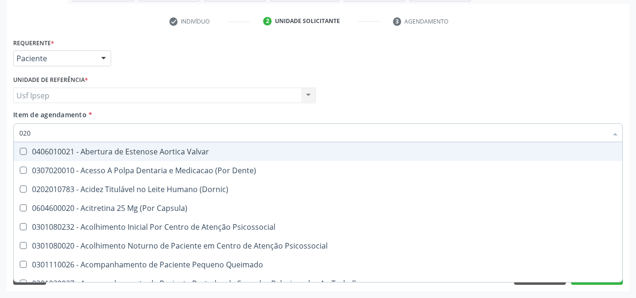
checkbox Glicose "false"
checkbox Livre\) "false"
checkbox \(Tgo\) "false"
checkbox \(Tgp\) "false"
checkbox Triglicerideos "false"
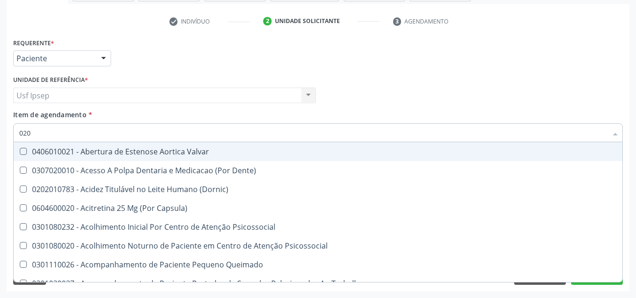
checkbox \(T3\) "true"
checkbox Ureia "false"
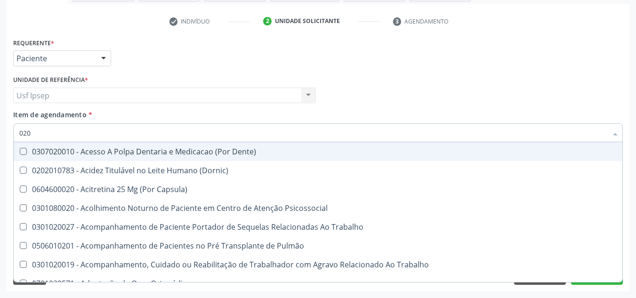
type input "0202"
checkbox Capsula\) "true"
checkbox Urina "false"
checkbox População "true"
checkbox Fragmento "true"
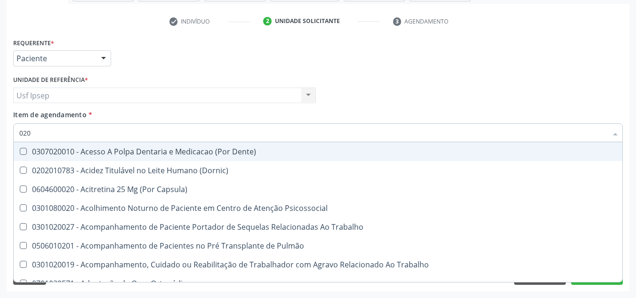
checkbox Ossea "true"
checkbox Laser "true"
checkbox Paratireoides "true"
checkbox \(Spcto\) "true"
checkbox 67 "true"
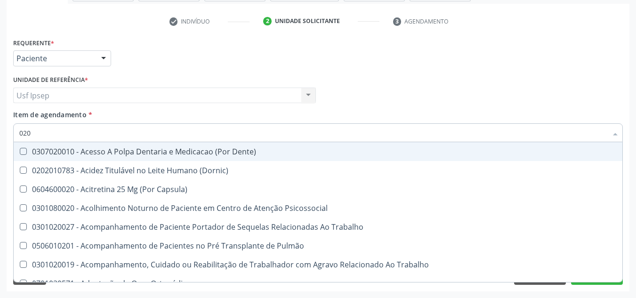
checkbox Projecoes\) "true"
checkbox Estimulo "true"
checkbox Biologica "true"
checkbox Urico "false"
checkbox Total "false"
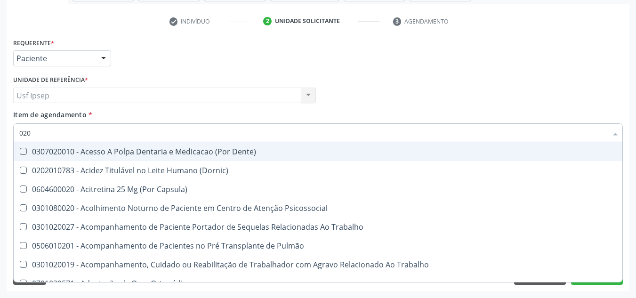
checkbox Creatinina "false"
checkbox Glicose "false"
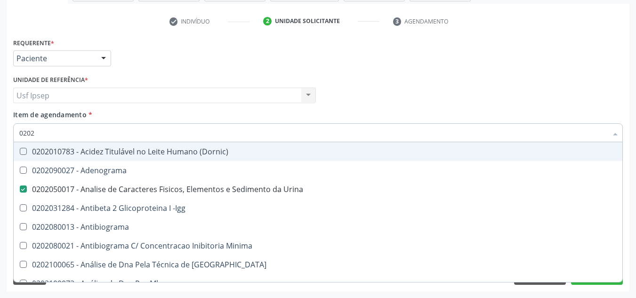
type input "02020"
checkbox Organicos "true"
checkbox Urico "false"
checkbox Barbituratos "true"
checkbox Calcio "true"
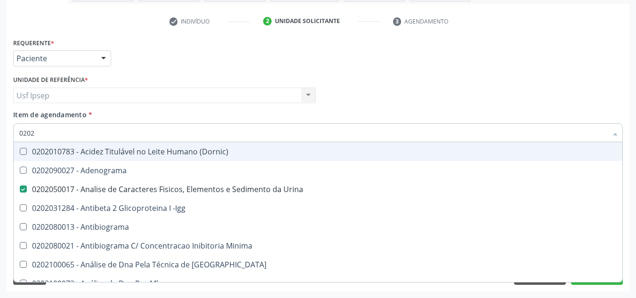
checkbox Total "false"
checkbox Creatinina "false"
checkbox Xi "true"
checkbox Glicose "false"
checkbox Progesterona "true"
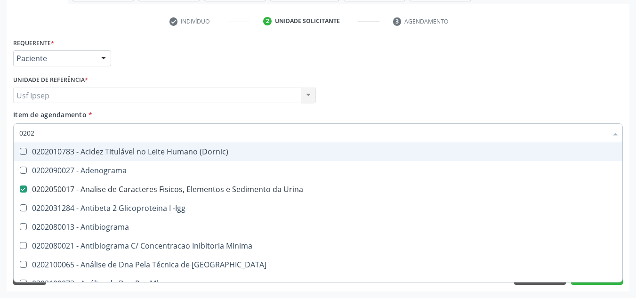
checkbox Prolactina "true"
checkbox Funcional "true"
checkbox Derrames "true"
checkbox Livre\) "false"
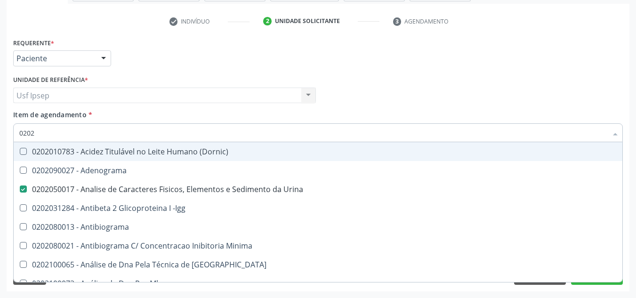
checkbox \(Tgo\) "false"
checkbox \(Tgp\) "false"
checkbox Triglicerideos "false"
checkbox Ureia "false"
checkbox Zinco "true"
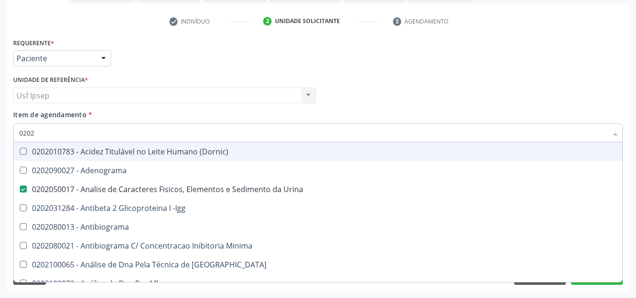
checkbox Completo "false"
type input "020206"
checkbox Urina "false"
checkbox Micobactérias "true"
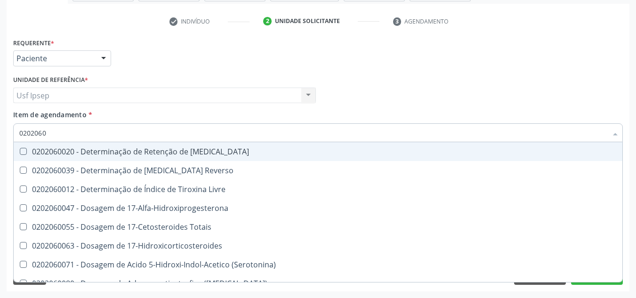
type input "02020603"
checkbox Aldosterona "true"
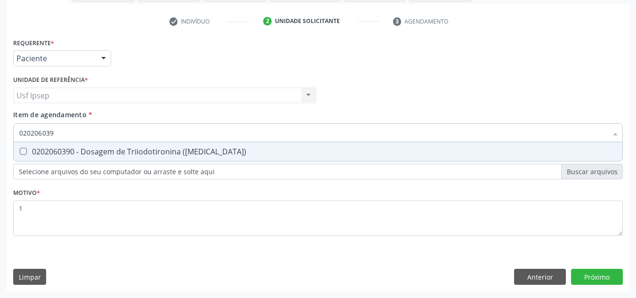
type input "0202060390"
click at [23, 154] on \(T3\) at bounding box center [23, 151] width 7 height 7
click at [20, 154] on \(T3\) "checkbox" at bounding box center [17, 151] width 6 height 6
checkbox \(T3\) "true"
click at [59, 135] on input "0202060390" at bounding box center [313, 132] width 588 height 19
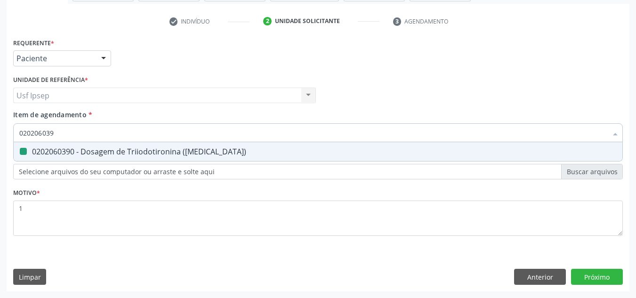
type input "02020603"
checkbox \(T3\) "false"
type input "0"
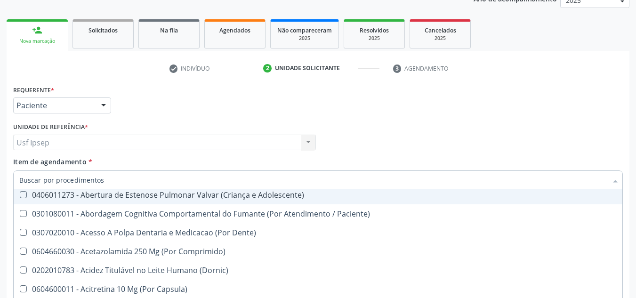
scroll to position [188, 0]
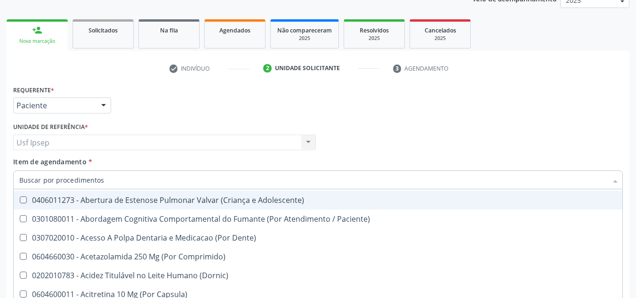
click at [534, 93] on div "Requerente * Paciente Médico(a) Enfermeiro(a) Paciente Nenhum resultado encontr…" at bounding box center [318, 101] width 614 height 37
checkbox Preenchida\) "true"
checkbox Ampola\)\ "true"
checkbox Abciximabe "true"
checkbox Inter-Atrial "true"
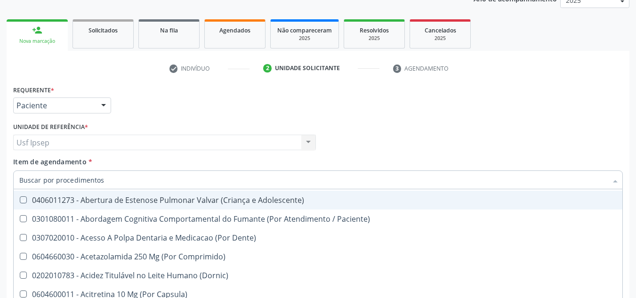
checkbox Valvar "true"
checkbox Adolescente\) "true"
checkbox Valvar "true"
checkbox Adolescente\) "true"
checkbox Paciente\) "true"
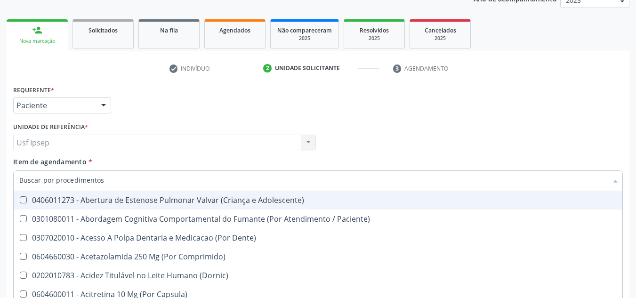
checkbox Dente\) "true"
checkbox Comprimido\) "true"
checkbox \(Dornic\) "true"
checkbox Urina "false"
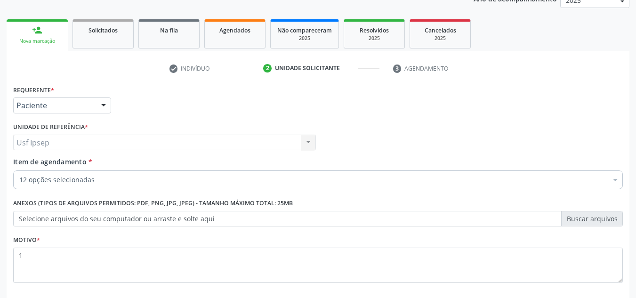
scroll to position [169, 0]
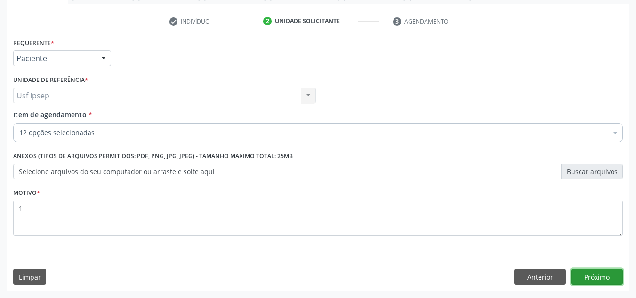
click at [590, 283] on button "Próximo" at bounding box center [597, 277] width 52 height 16
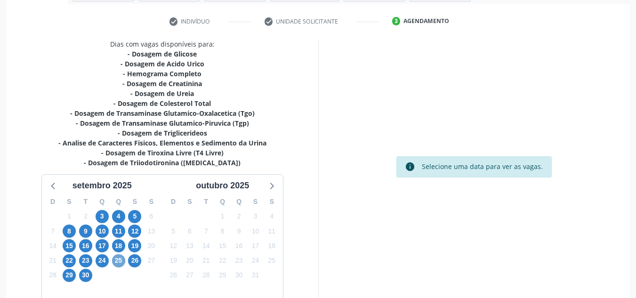
click at [118, 263] on span "25" at bounding box center [118, 260] width 13 height 13
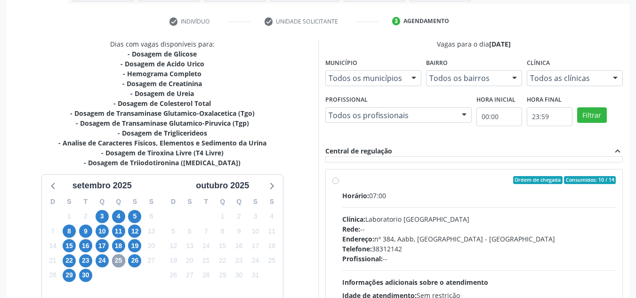
scroll to position [141, 0]
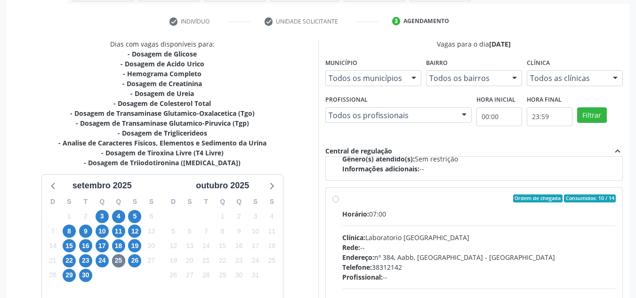
click at [330, 198] on div "Ordem de chegada Consumidos: 10 / 14 Horário: 07:00 Clínica: Laboratorio Sao Fr…" at bounding box center [474, 267] width 297 height 158
radio input "true"
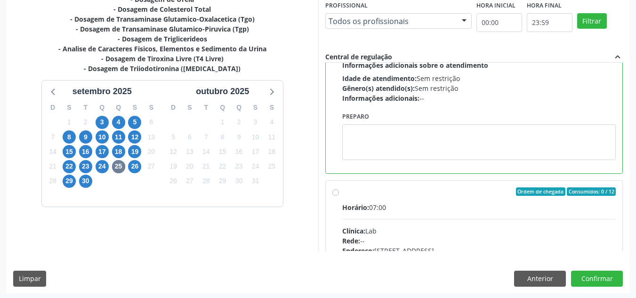
scroll to position [265, 0]
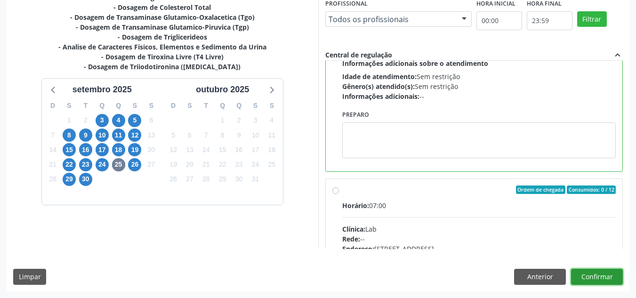
click at [588, 279] on button "Confirmar" at bounding box center [597, 277] width 52 height 16
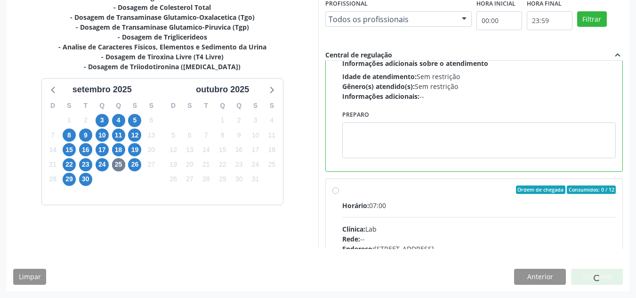
scroll to position [13, 0]
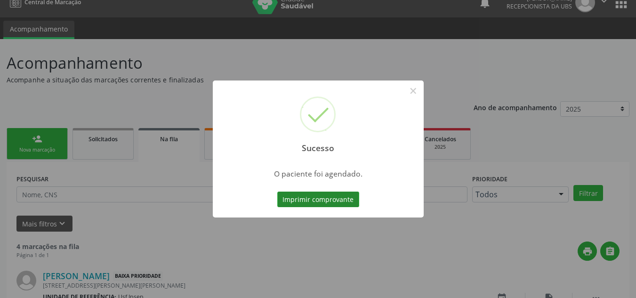
click at [292, 207] on button "Imprimir comprovante" at bounding box center [318, 200] width 82 height 16
